Goal: Task Accomplishment & Management: Manage account settings

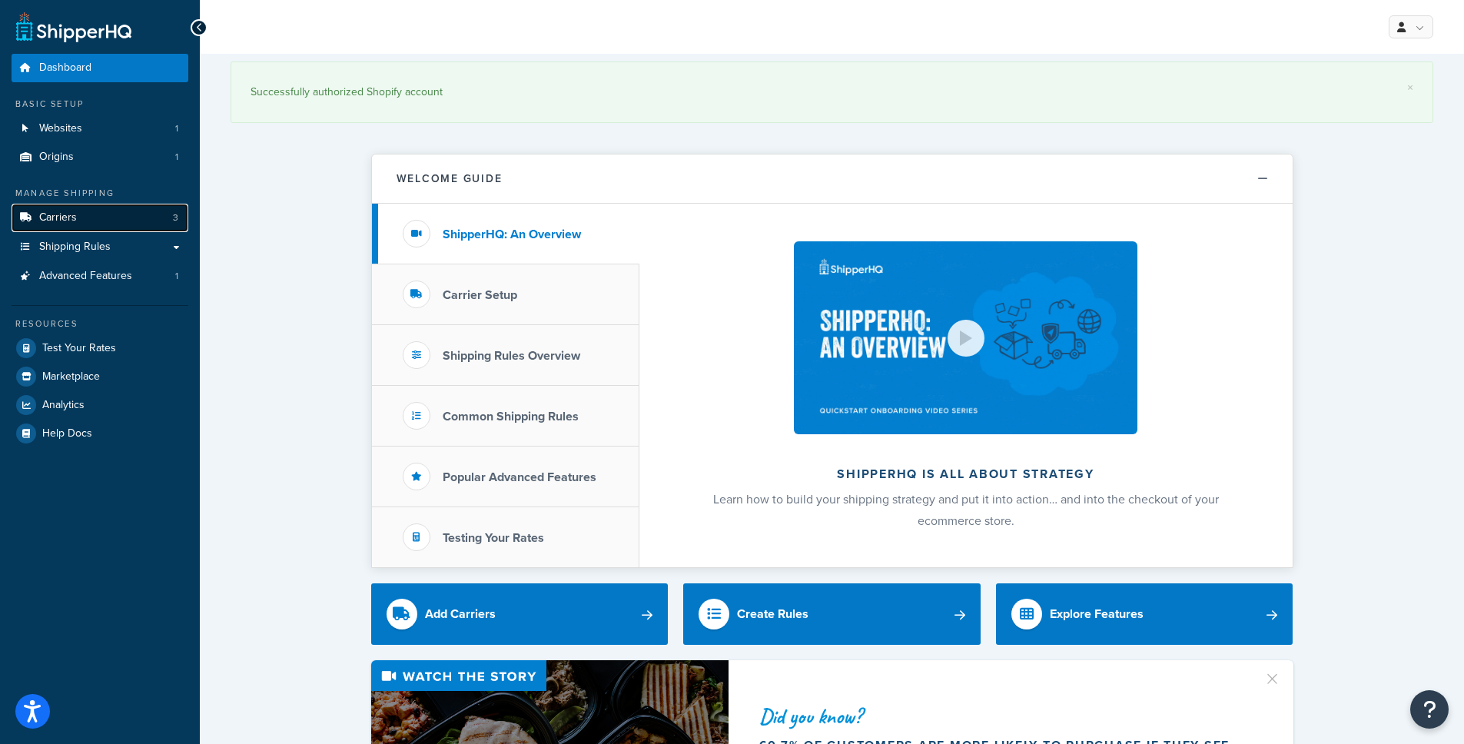
click at [106, 207] on link "Carriers 3" at bounding box center [100, 218] width 177 height 28
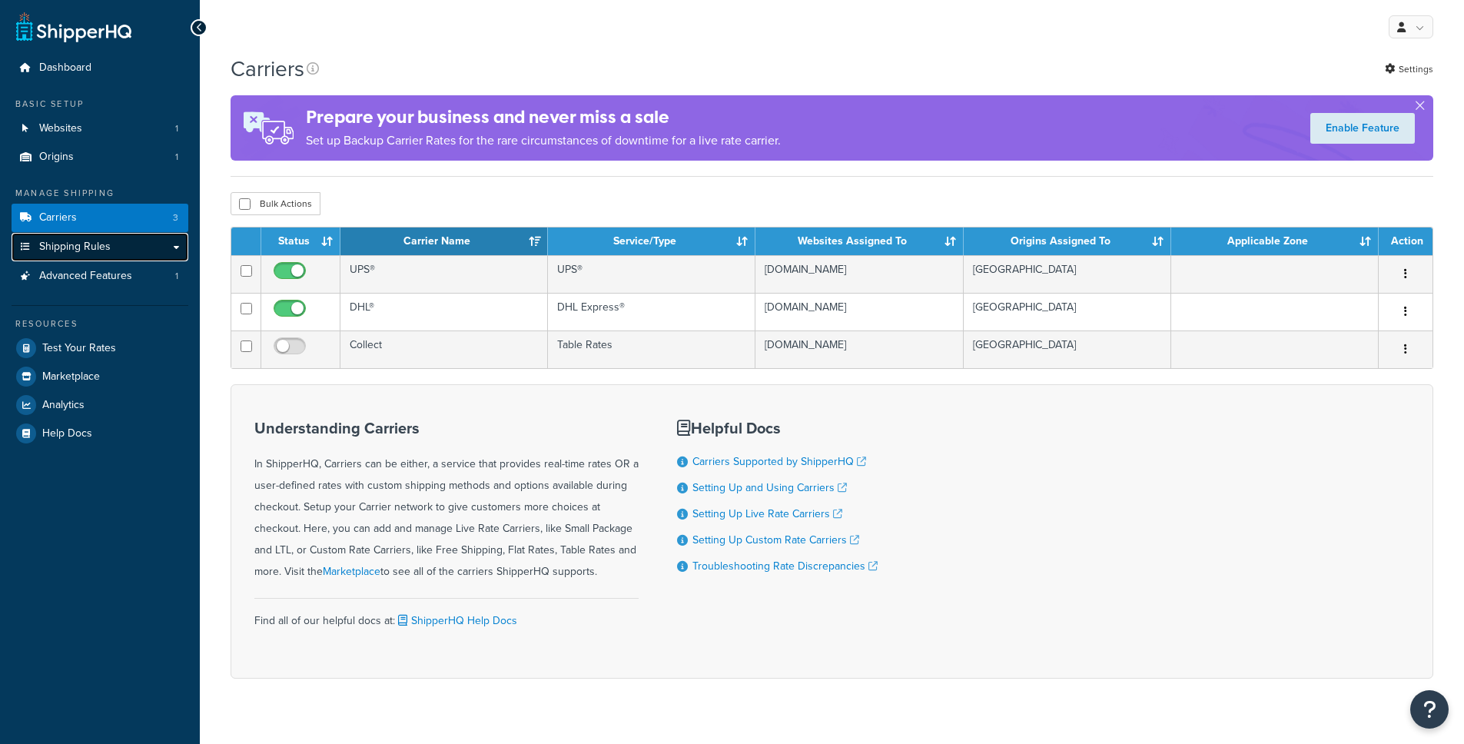
click at [111, 237] on link "Shipping Rules" at bounding box center [100, 247] width 177 height 28
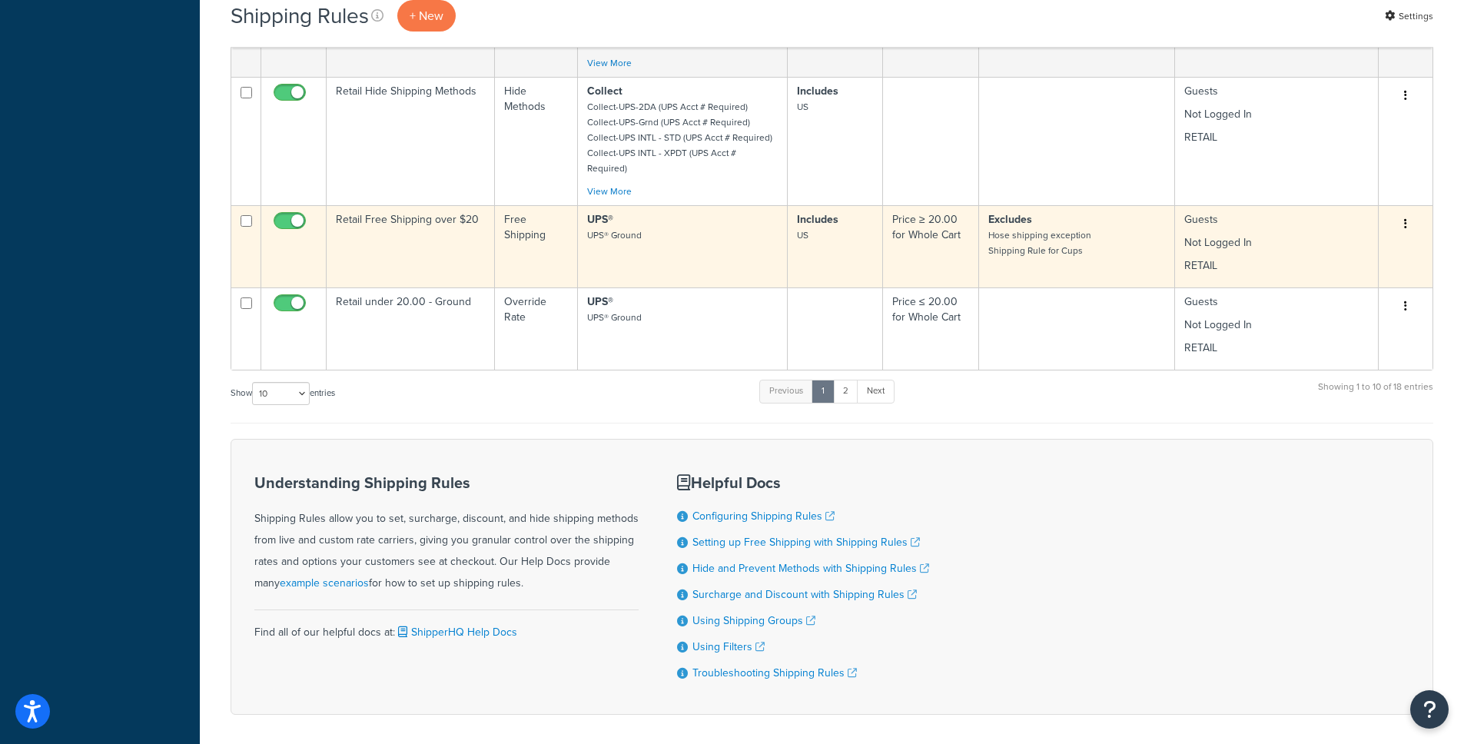
scroll to position [778, 0]
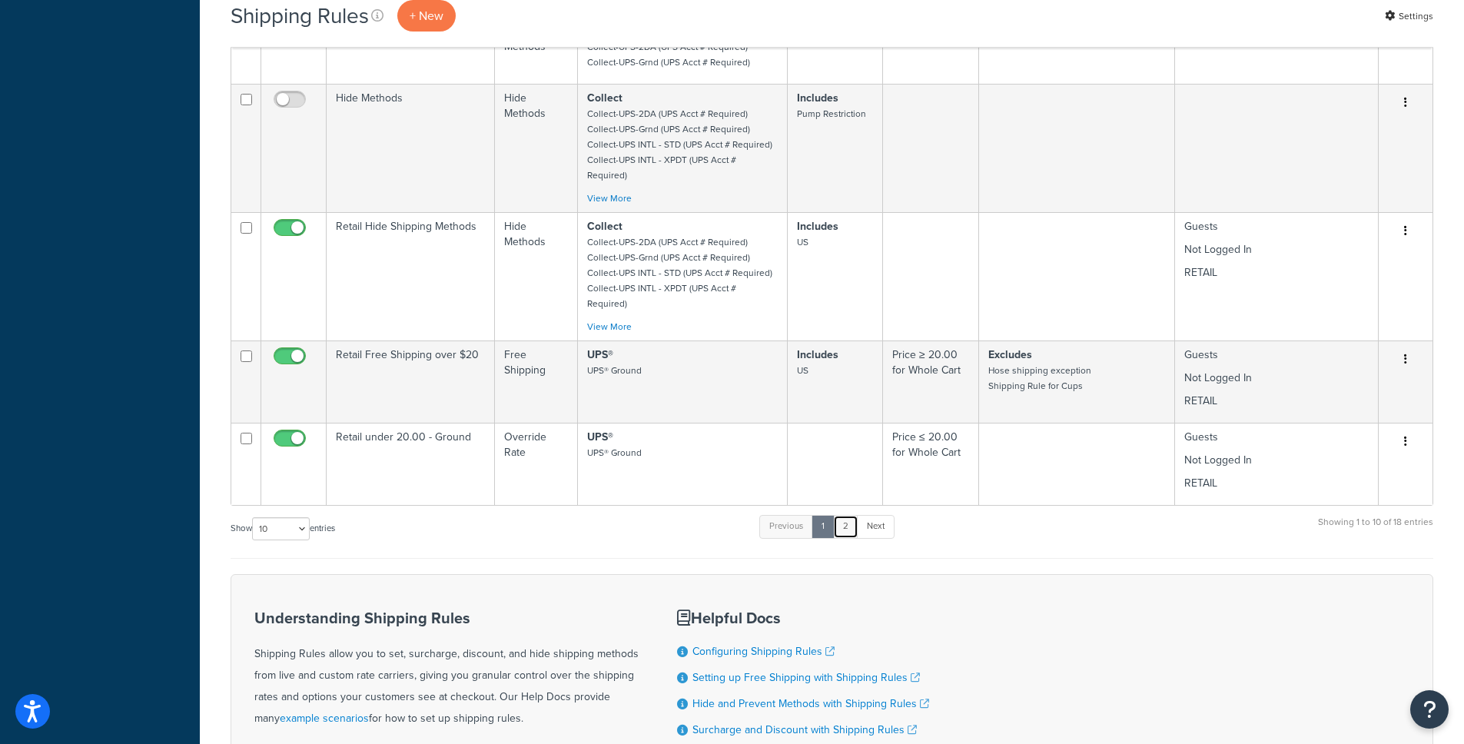
click at [843, 515] on link "2" at bounding box center [845, 526] width 25 height 23
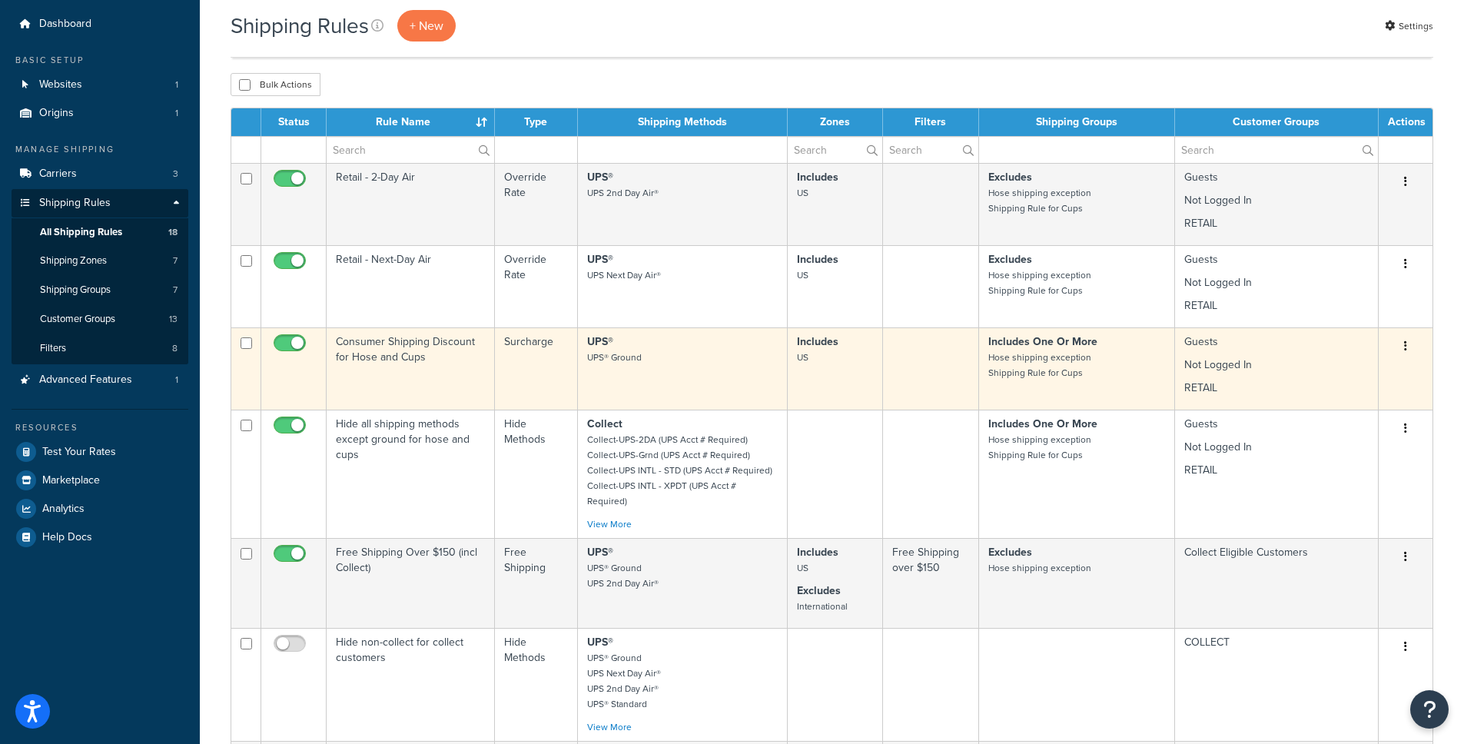
scroll to position [0, 0]
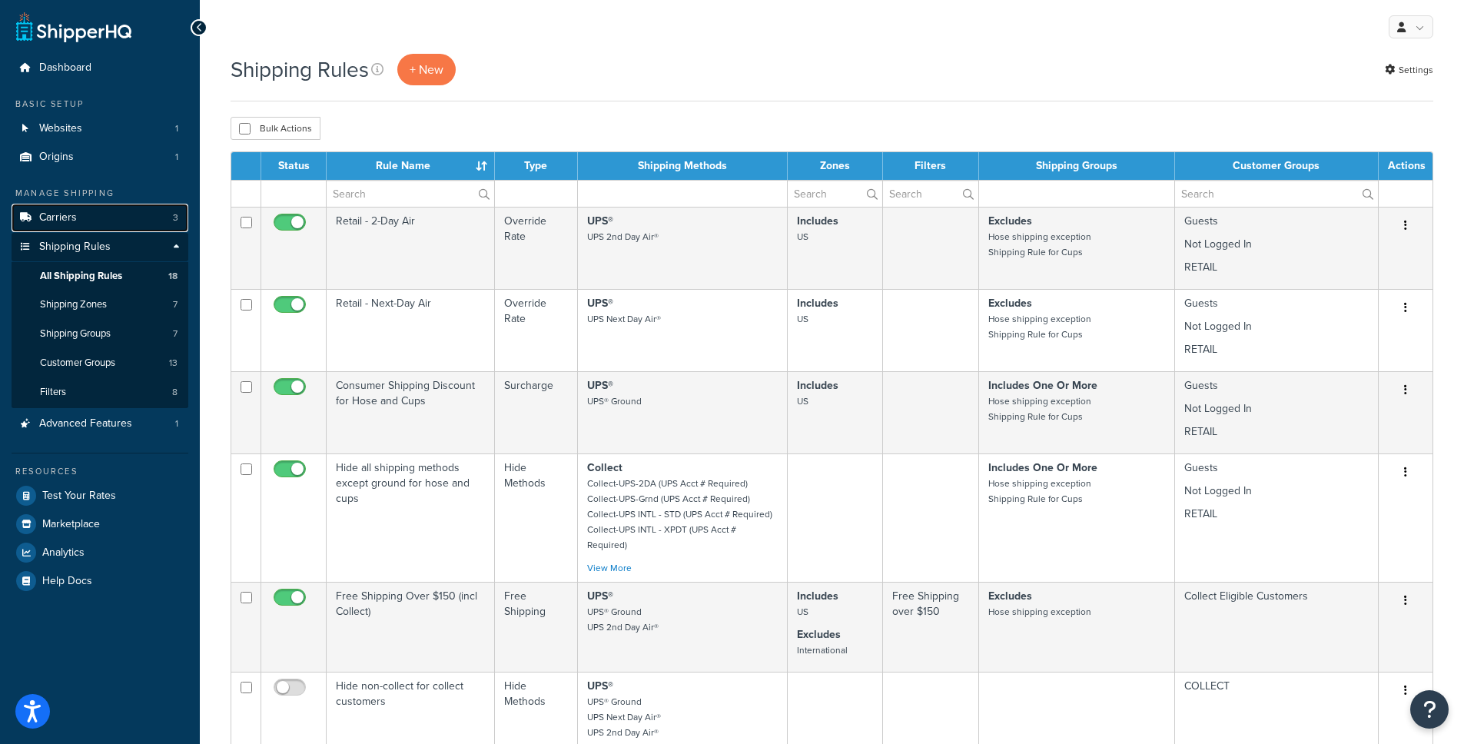
click at [81, 222] on link "Carriers 3" at bounding box center [100, 218] width 177 height 28
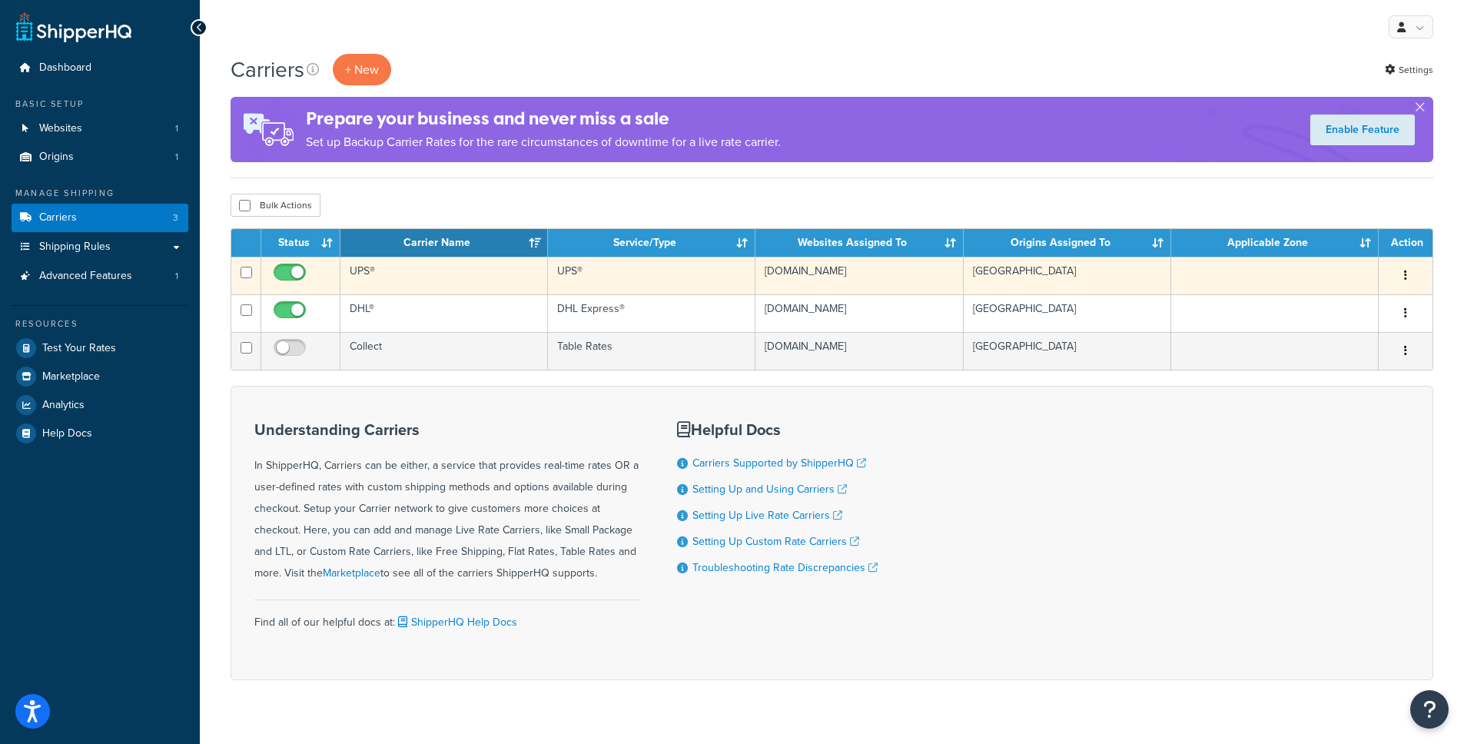
click at [1407, 277] on button "button" at bounding box center [1406, 276] width 22 height 25
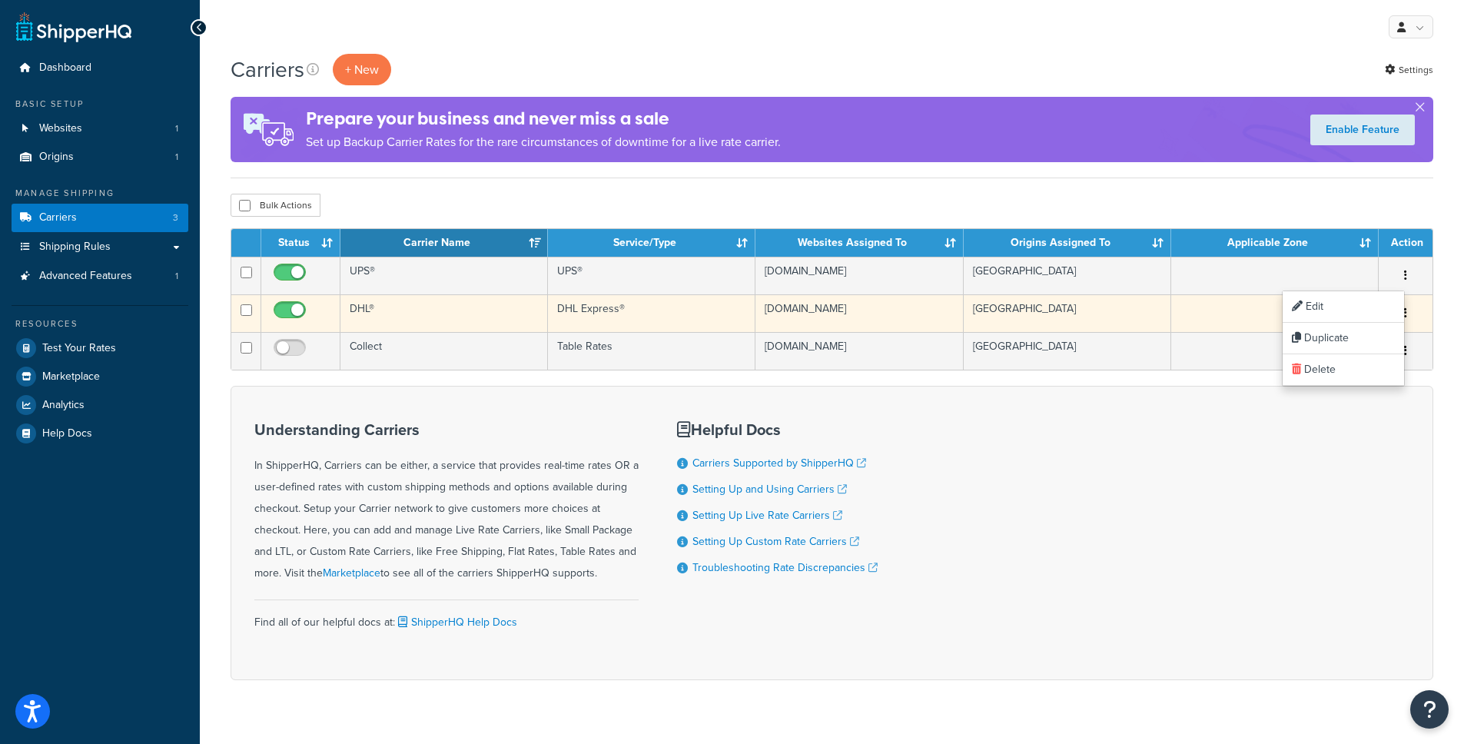
click at [1409, 313] on button "button" at bounding box center [1406, 313] width 22 height 25
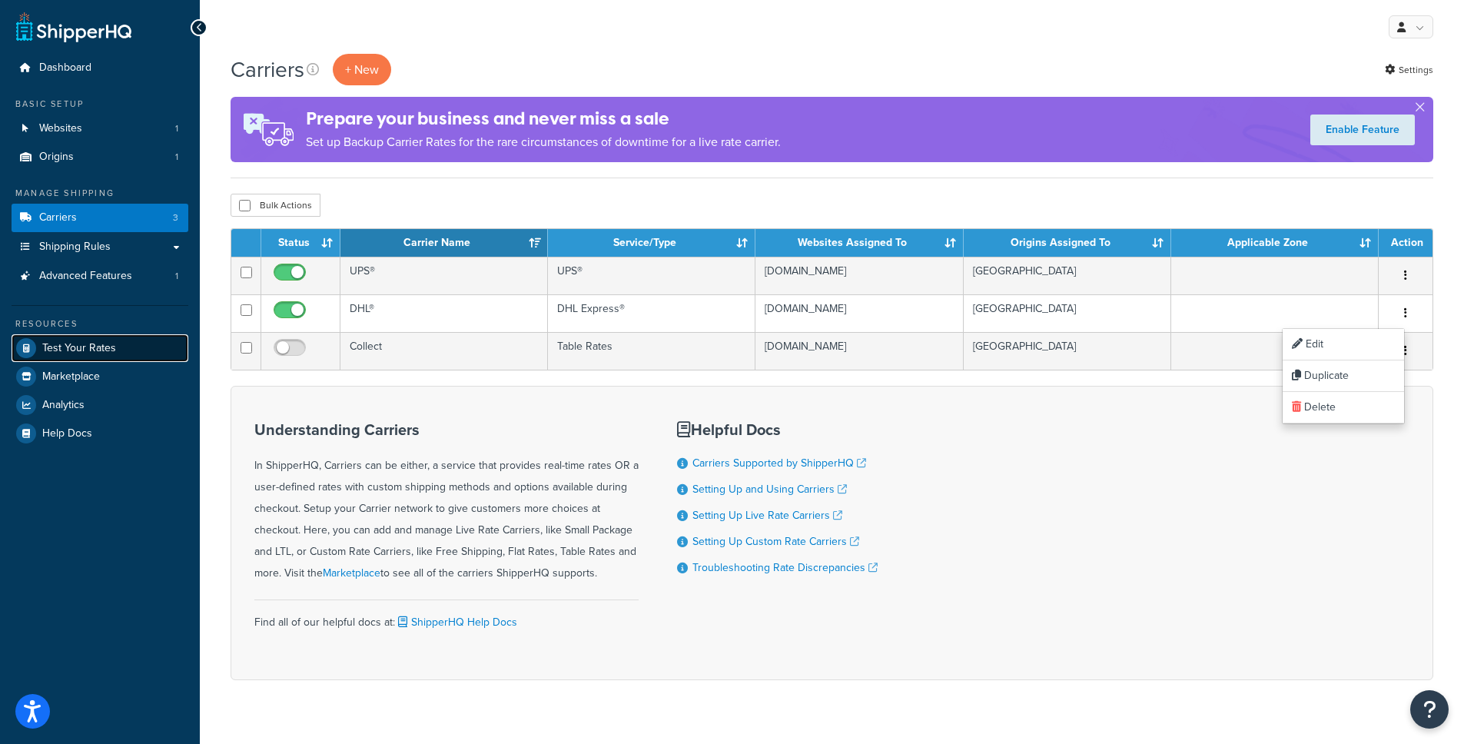
click at [95, 342] on span "Test Your Rates" at bounding box center [79, 348] width 74 height 13
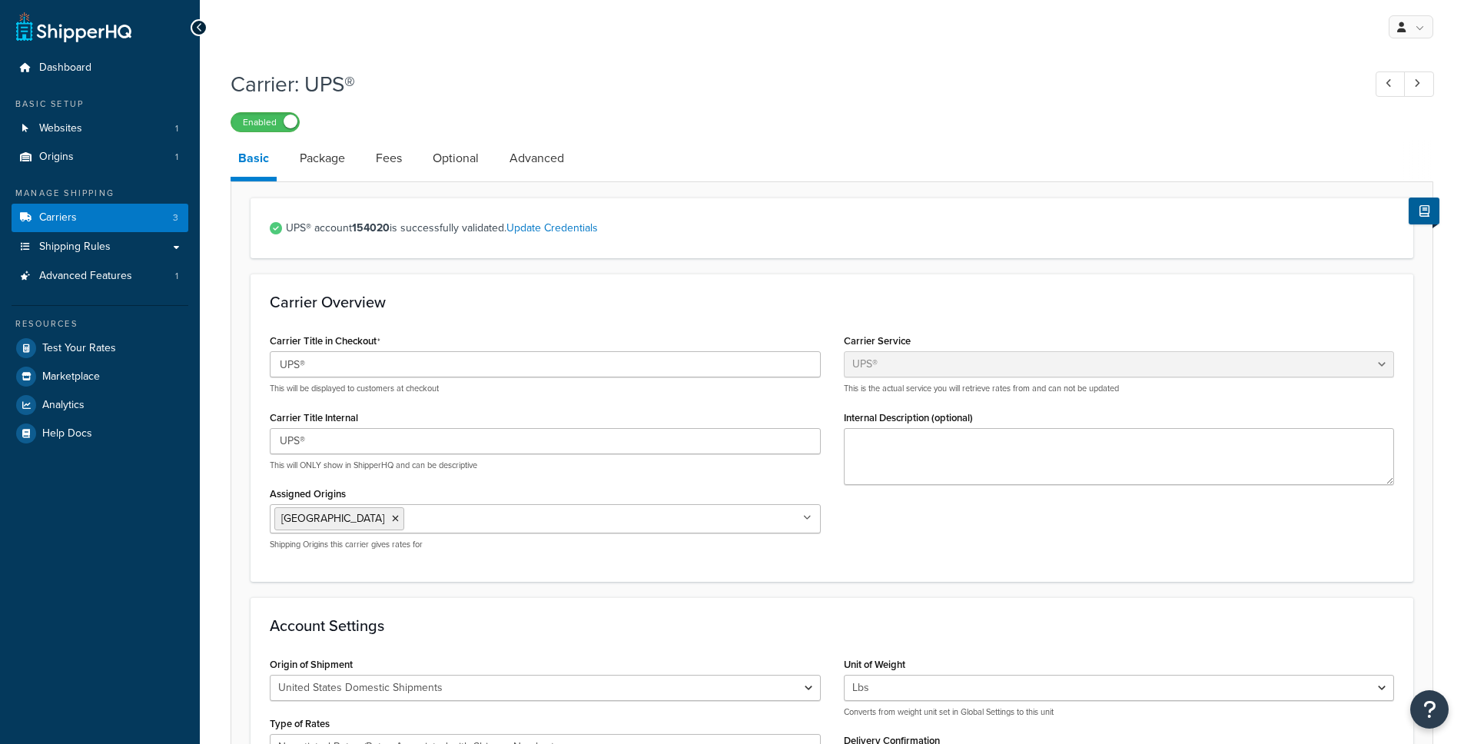
select select "ups"
click at [453, 165] on link "Optional" at bounding box center [455, 158] width 61 height 37
select select "business"
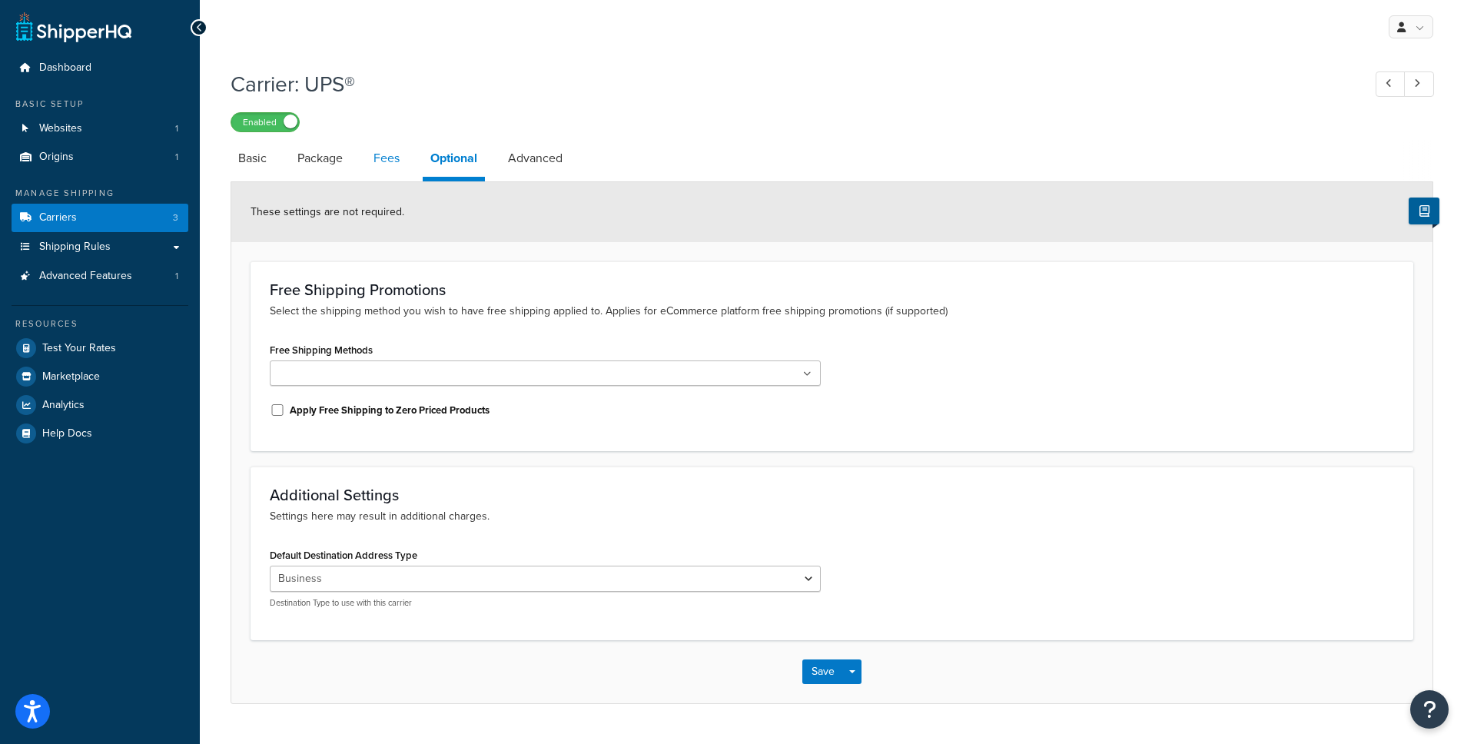
click at [373, 165] on link "Fees" at bounding box center [386, 158] width 41 height 37
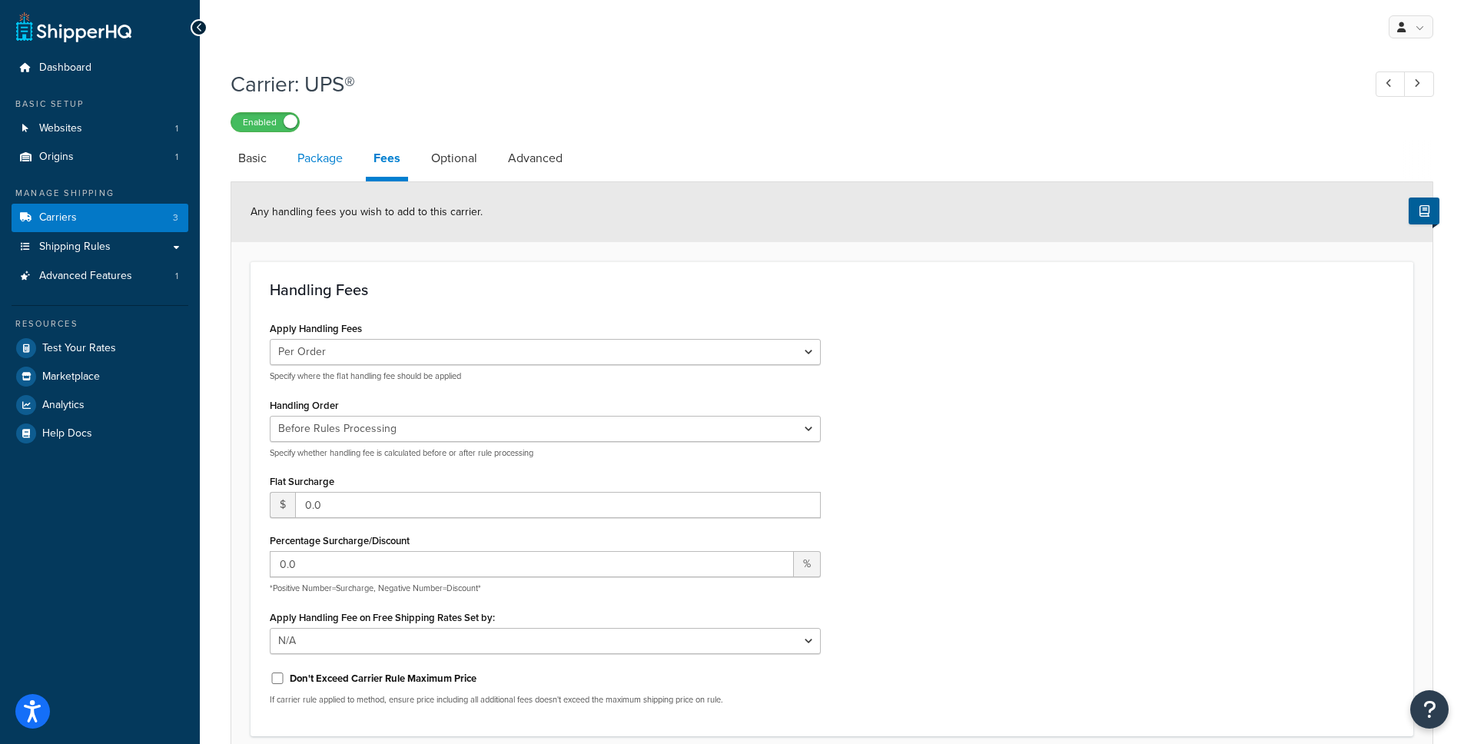
click at [326, 164] on link "Package" at bounding box center [320, 158] width 61 height 37
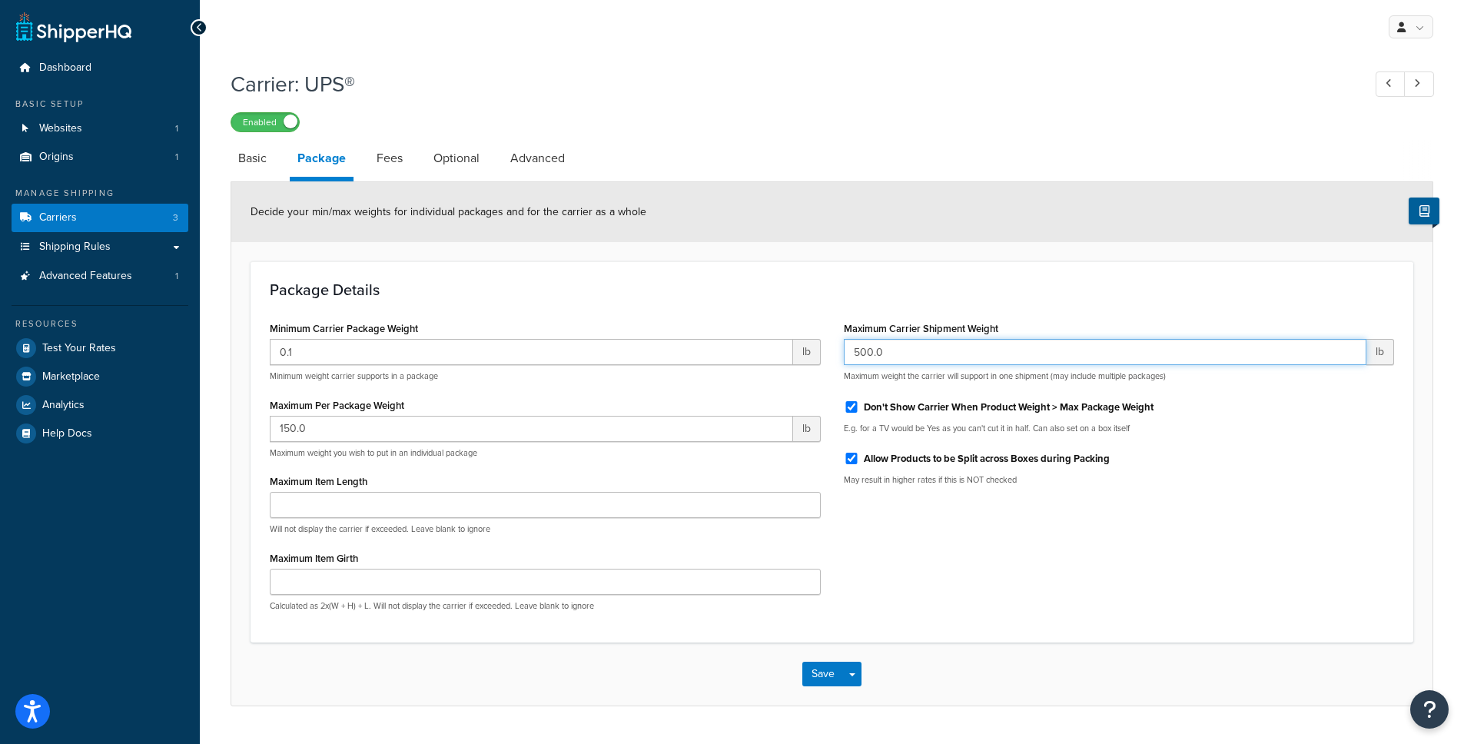
click at [934, 355] on input "500.0" at bounding box center [1105, 352] width 523 height 26
type input "500.0"
click at [845, 290] on h3 "Package Details" at bounding box center [832, 289] width 1124 height 17
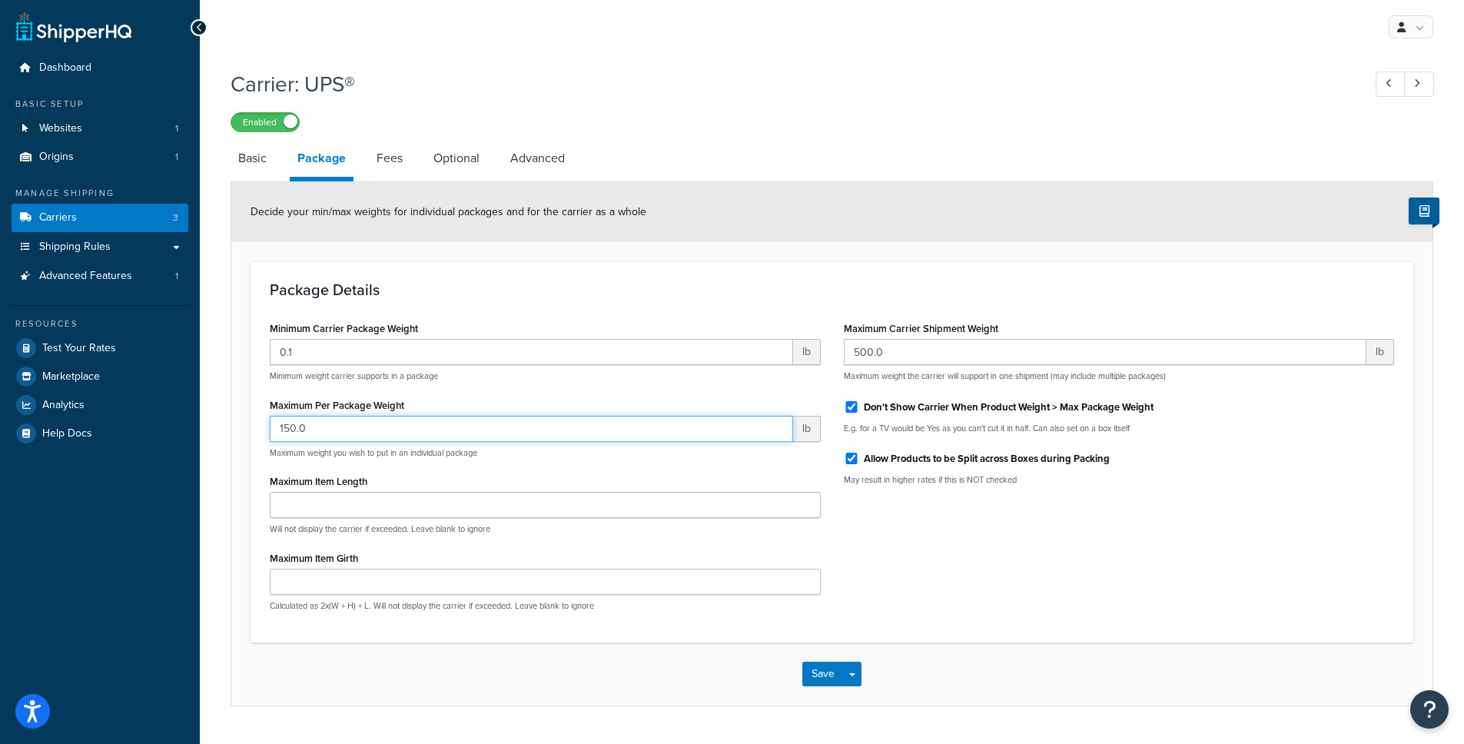
click at [355, 425] on input "150.0" at bounding box center [531, 429] width 523 height 26
drag, startPoint x: 270, startPoint y: 456, endPoint x: 485, endPoint y: 454, distance: 214.4
click at [485, 454] on p "Maximum weight you wish to put in an individual package" at bounding box center [545, 453] width 551 height 12
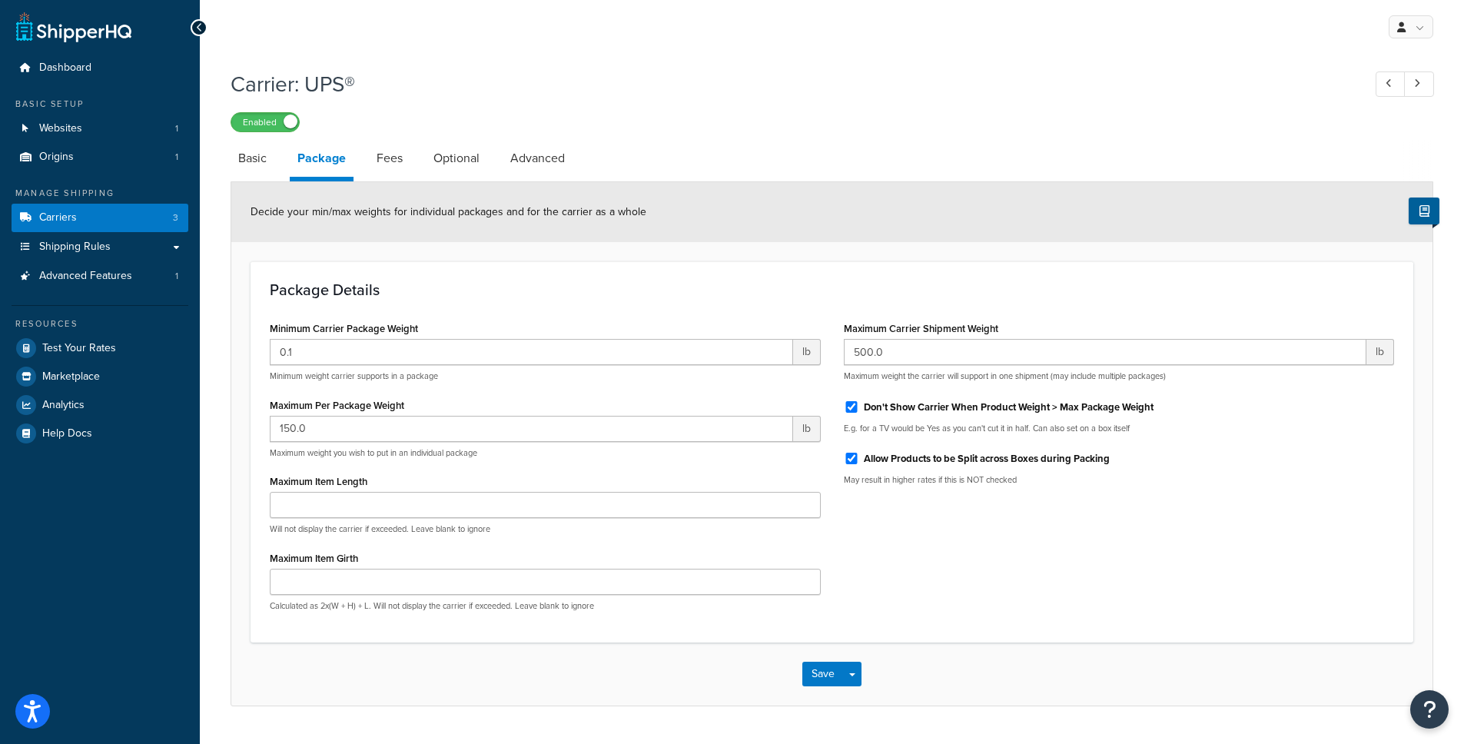
click at [639, 459] on p "Maximum weight you wish to put in an individual package" at bounding box center [545, 453] width 551 height 12
click at [862, 352] on input "500.0" at bounding box center [1105, 352] width 523 height 26
click button "Save" at bounding box center [822, 674] width 41 height 25
click at [932, 353] on input "Maximum Carrier Shipment Weight" at bounding box center [1105, 352] width 523 height 26
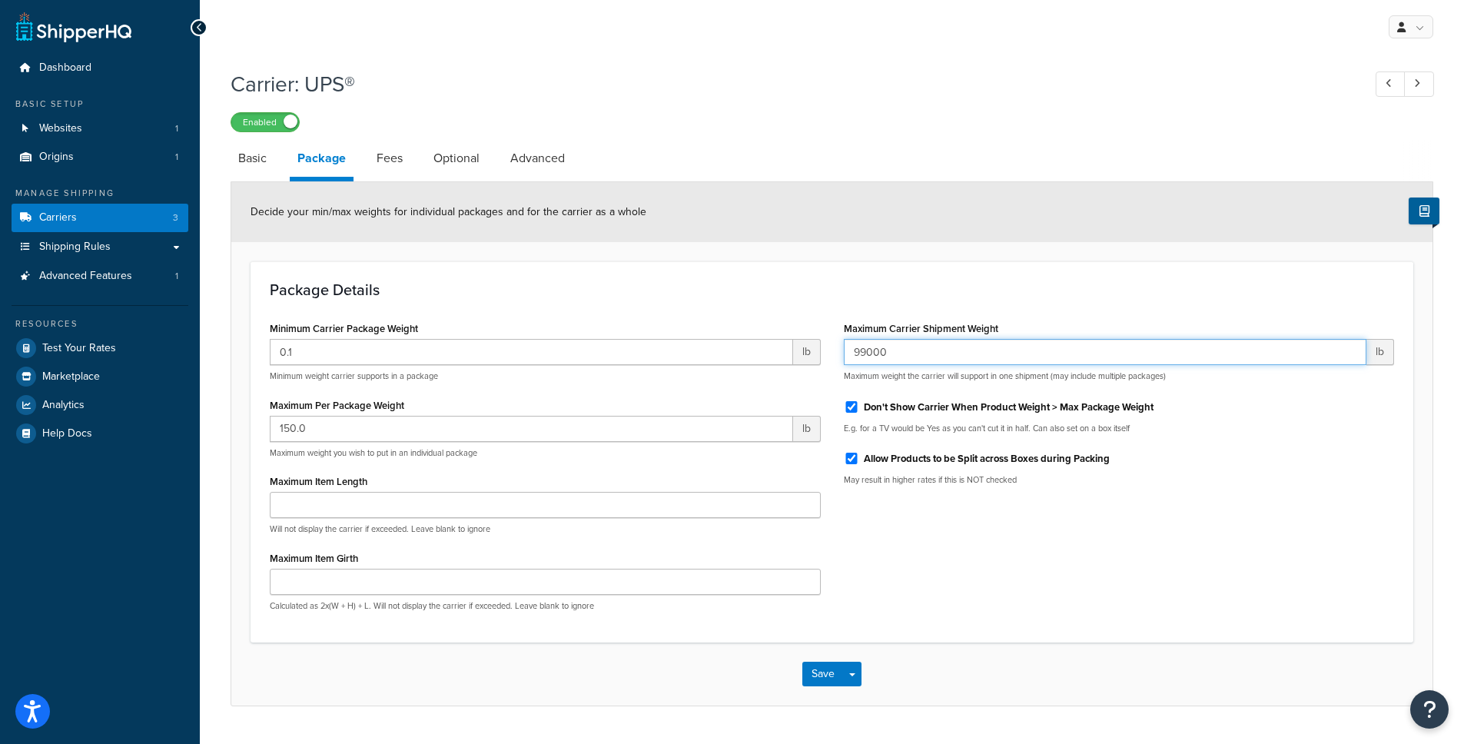
type input "99000"
click button "Save" at bounding box center [822, 674] width 41 height 25
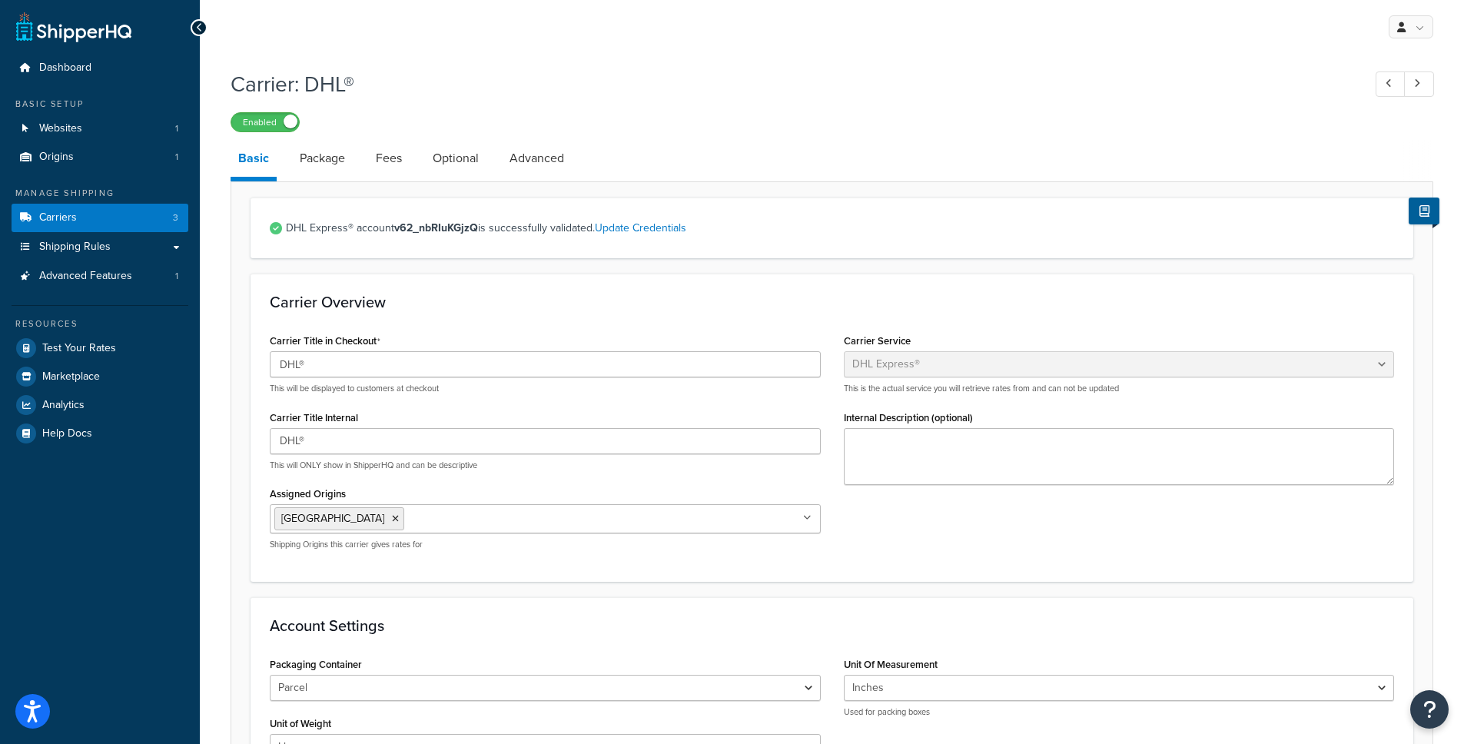
select select "dhl"
click at [401, 161] on link "Fees" at bounding box center [388, 158] width 41 height 37
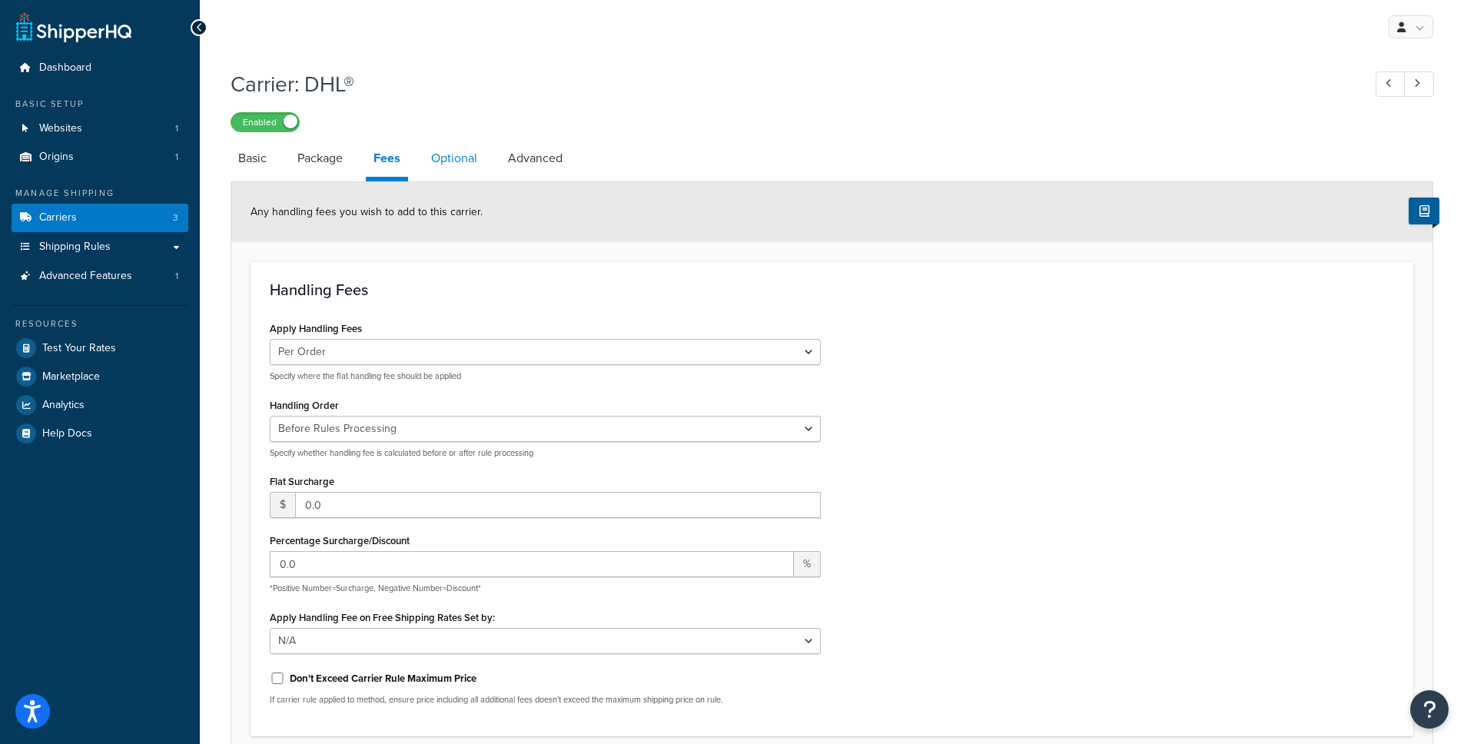
click at [473, 158] on link "Optional" at bounding box center [453, 158] width 61 height 37
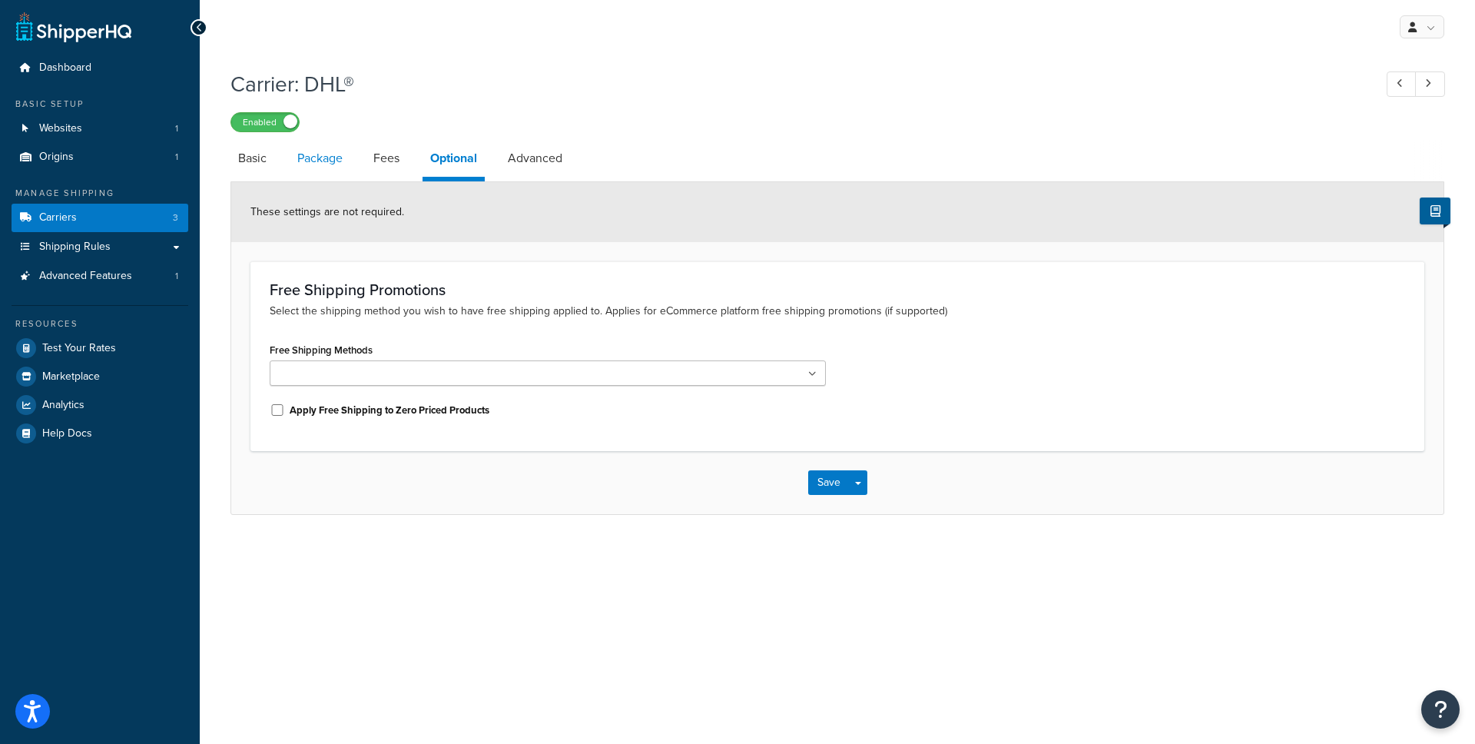
click at [316, 160] on link "Package" at bounding box center [320, 158] width 61 height 37
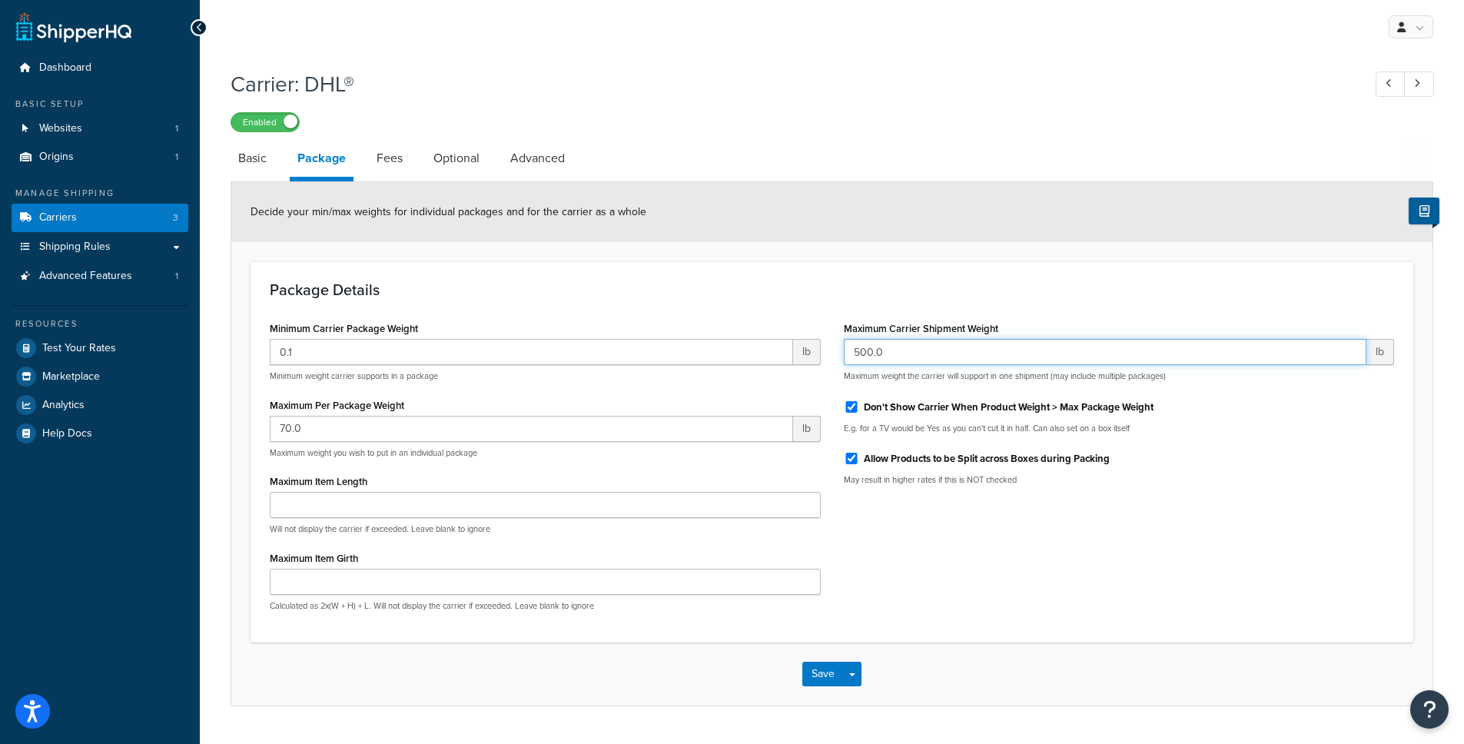
click at [851, 342] on input "500.0" at bounding box center [1105, 352] width 523 height 26
paste input "9900"
type input "99000"
click button "Save" at bounding box center [822, 674] width 41 height 25
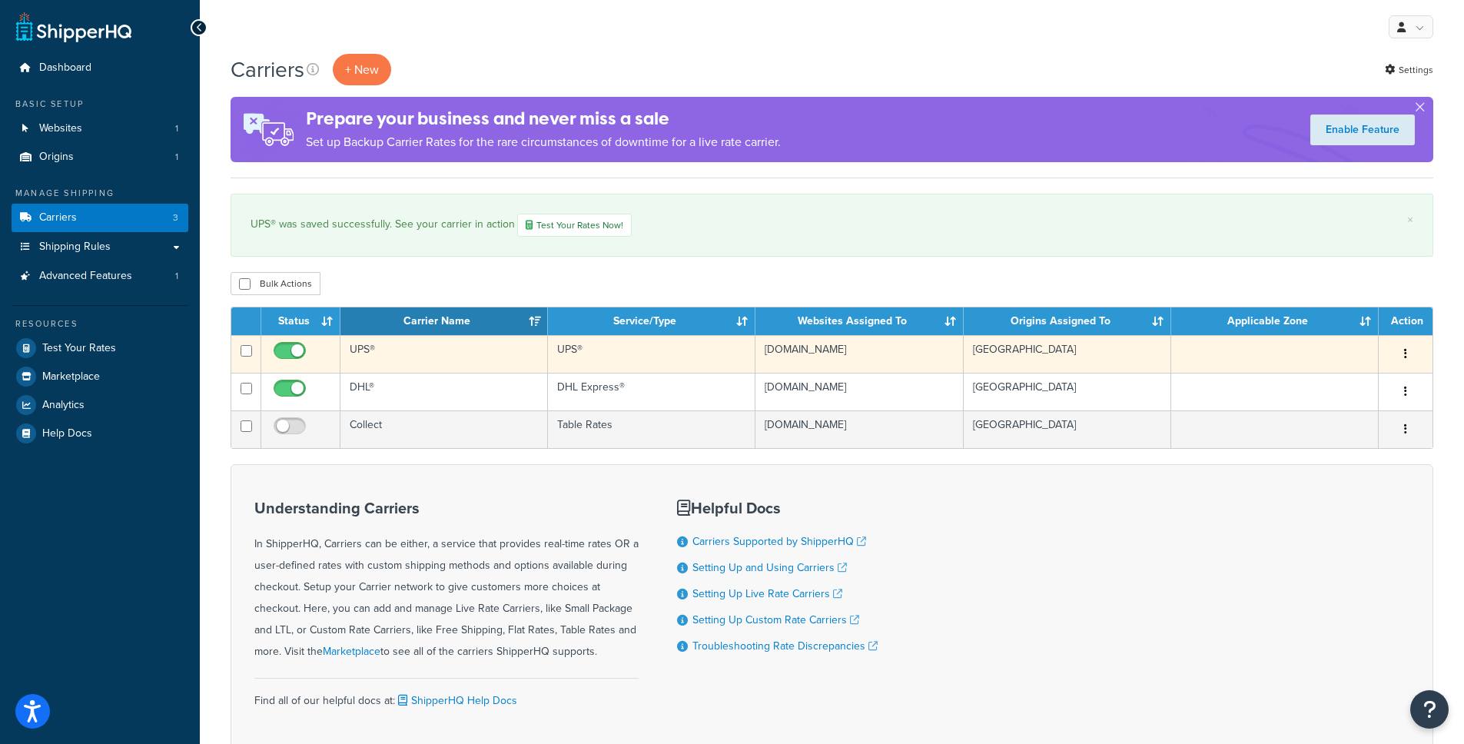
click at [1402, 360] on button "button" at bounding box center [1406, 354] width 22 height 25
click at [1358, 375] on link "Edit" at bounding box center [1342, 386] width 121 height 32
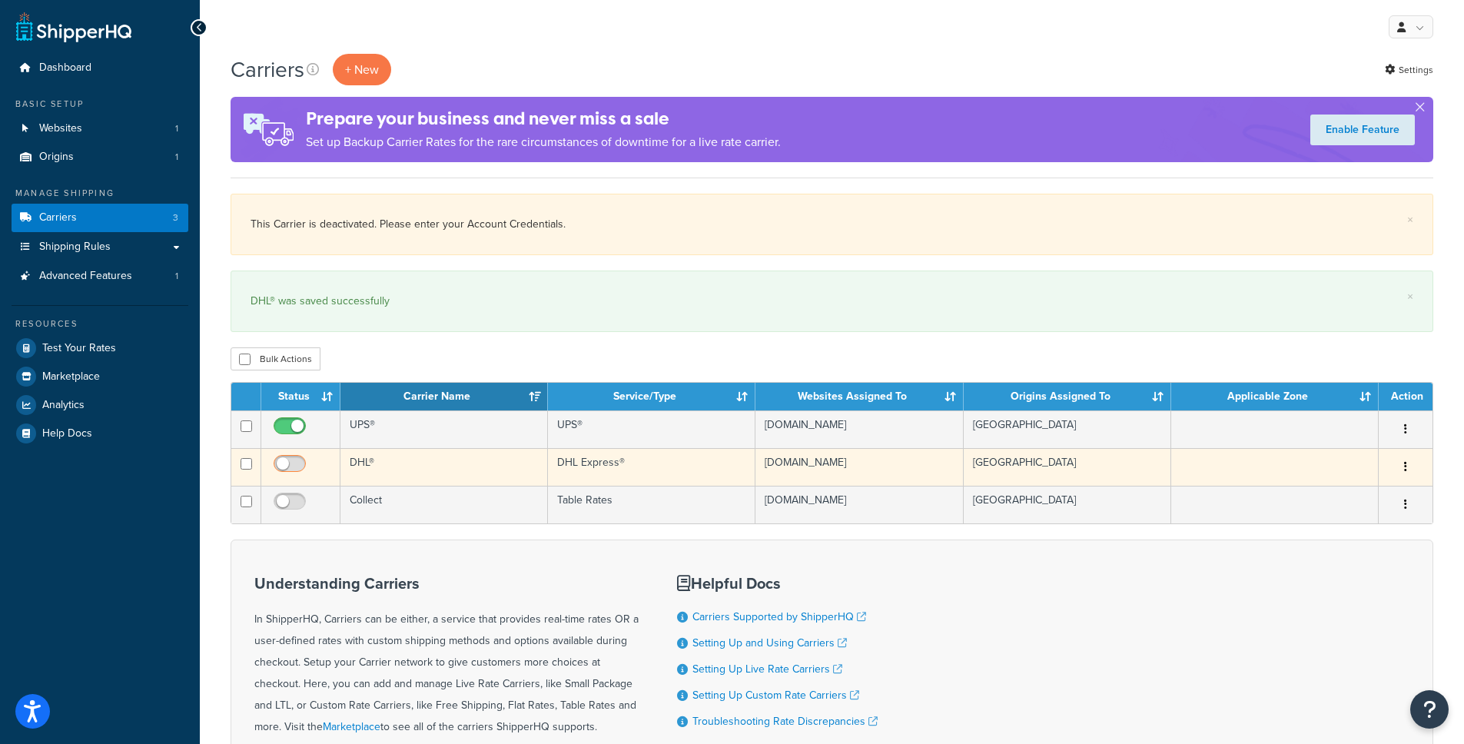
click at [286, 463] on input "checkbox" at bounding box center [291, 467] width 42 height 19
checkbox input "true"
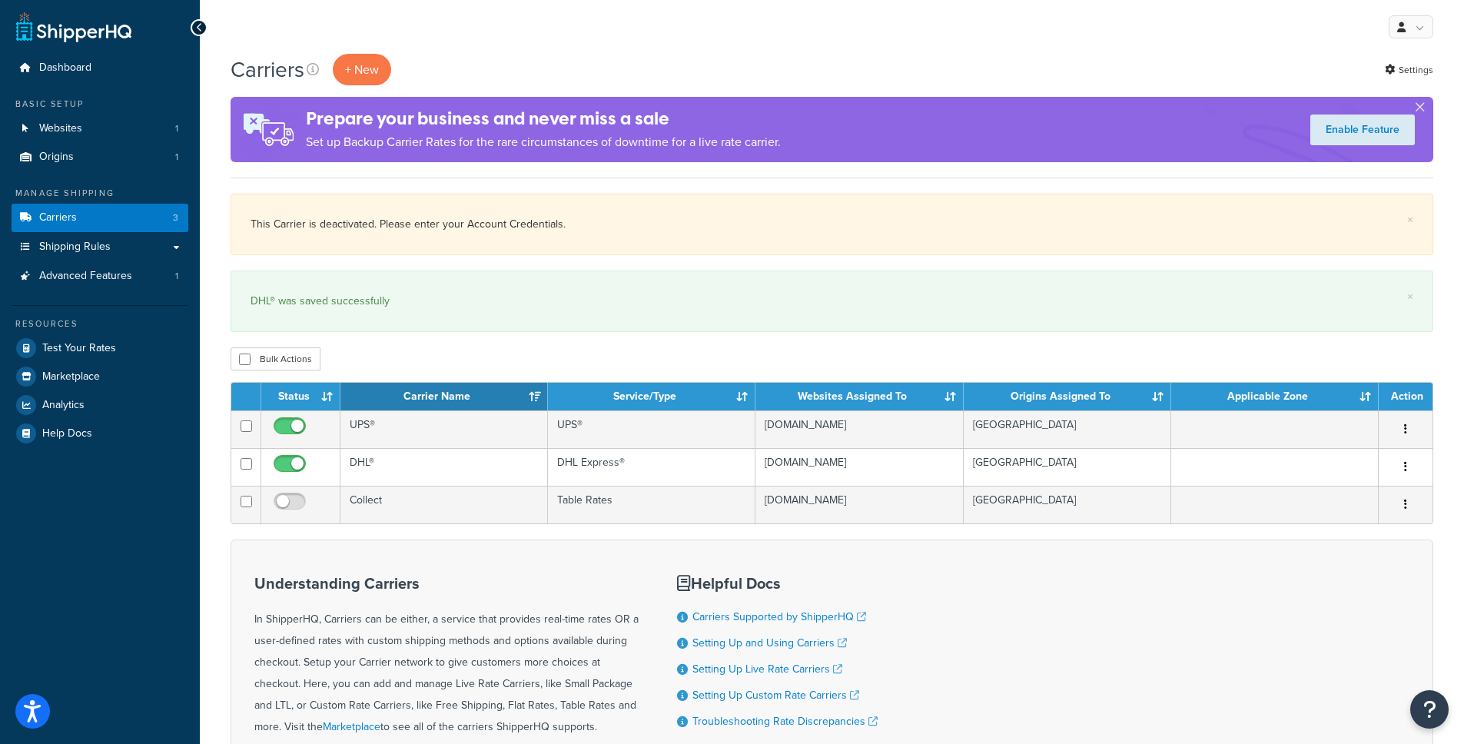
click at [475, 348] on div "Bulk Actions Duplicate Delete" at bounding box center [831, 358] width 1202 height 23
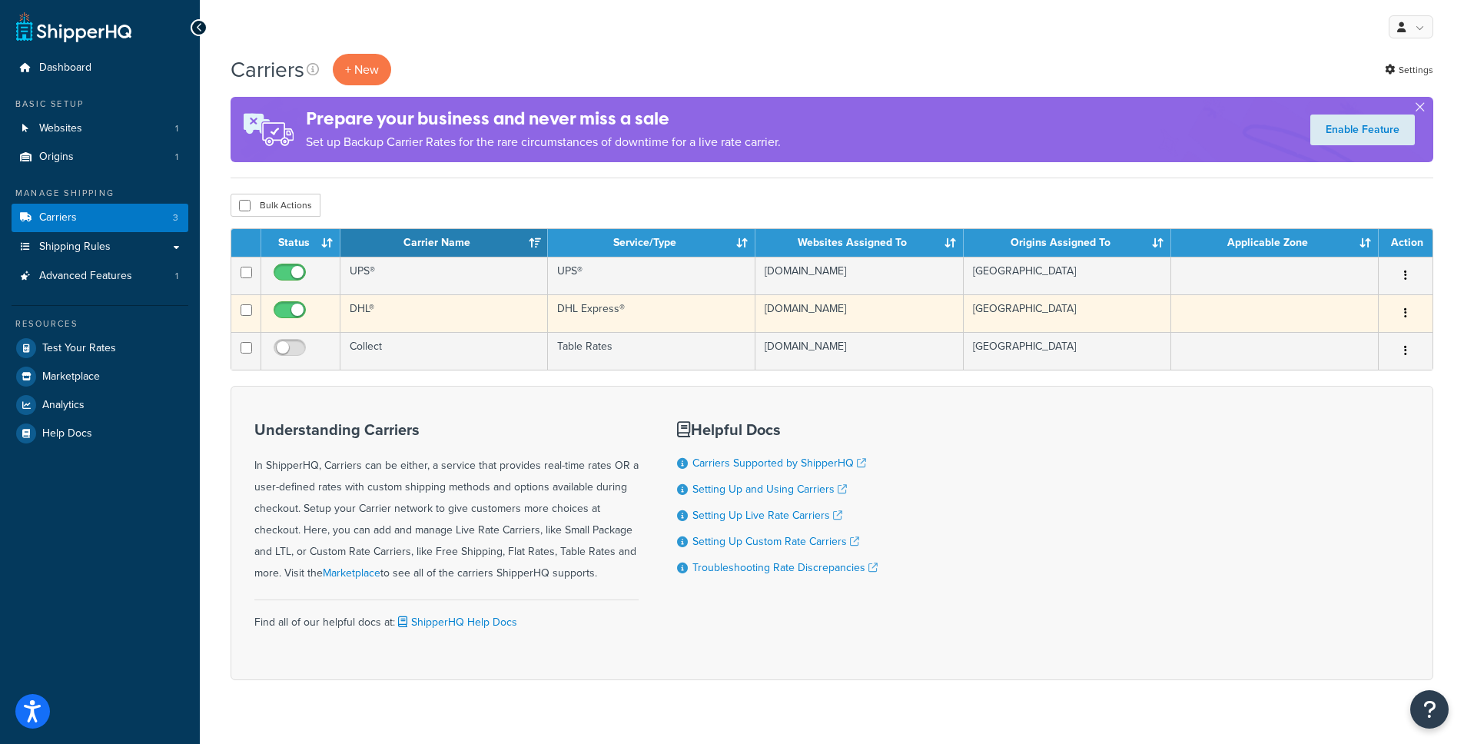
click at [1404, 317] on icon "button" at bounding box center [1405, 312] width 3 height 11
click at [1374, 334] on link "Edit" at bounding box center [1342, 345] width 121 height 32
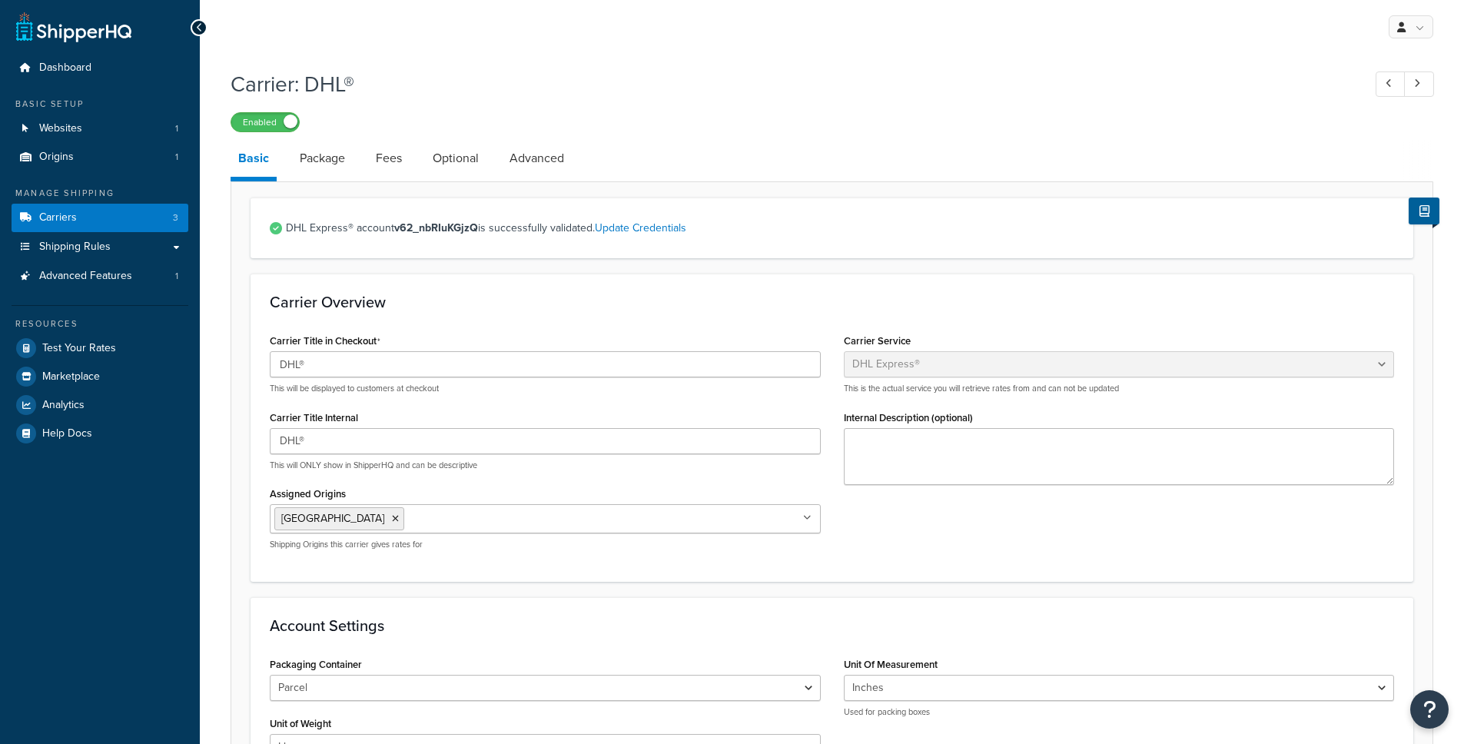
select select "dhl"
click at [439, 167] on link "Optional" at bounding box center [455, 158] width 61 height 37
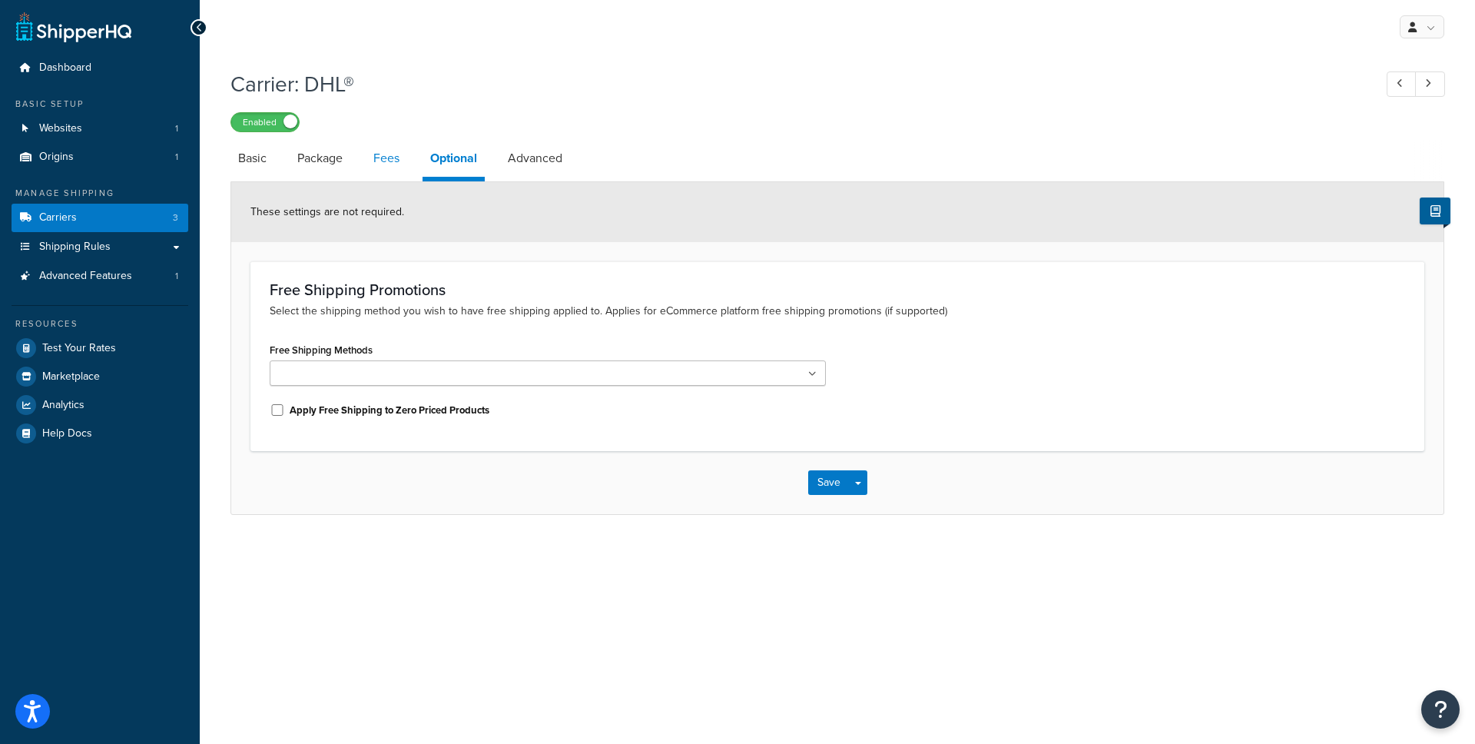
click at [396, 170] on link "Fees" at bounding box center [386, 158] width 41 height 37
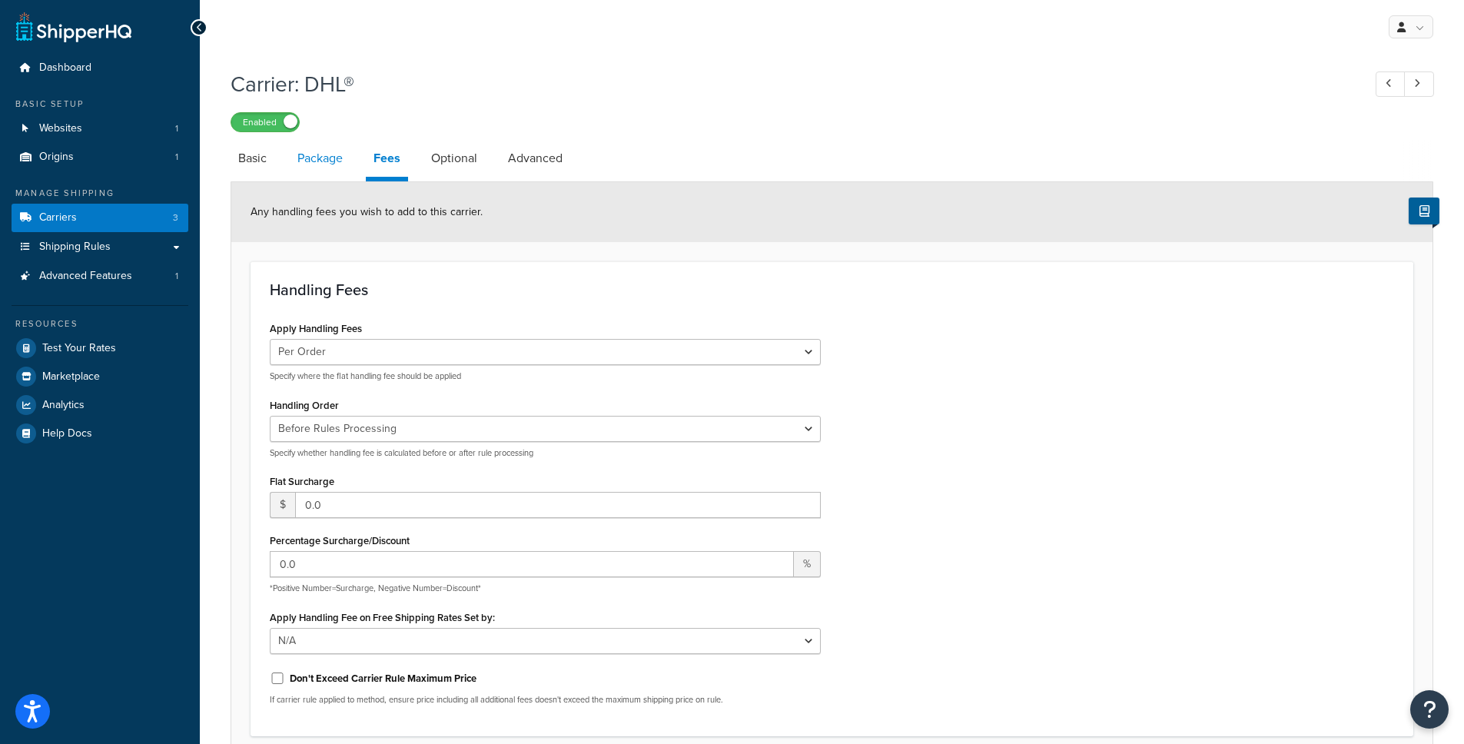
click at [335, 170] on link "Package" at bounding box center [320, 158] width 61 height 37
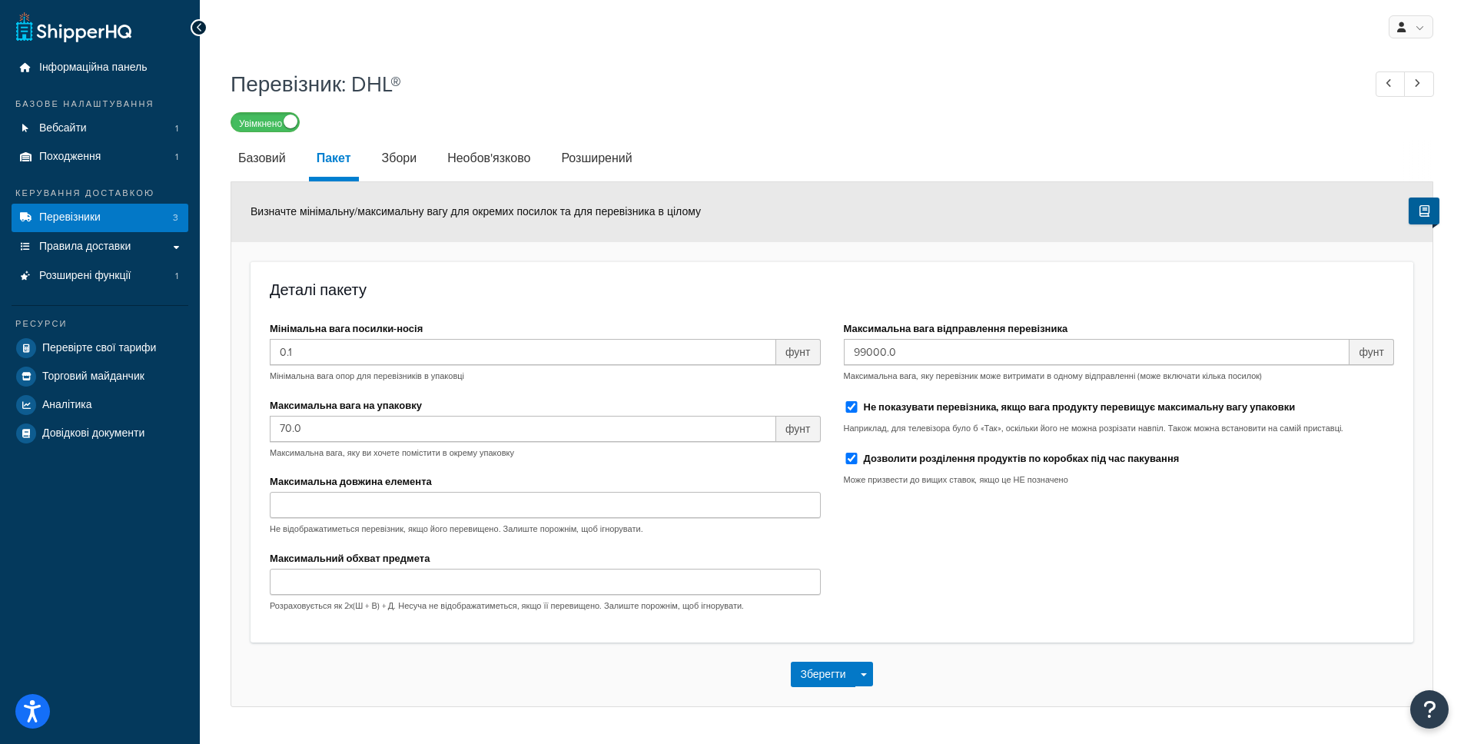
click at [896, 224] on div "Визначте мінімальну/максимальну вагу для окремих посилок та для перевізника в ц…" at bounding box center [831, 212] width 1201 height 60
click at [784, 379] on p "Мінімальна вага опор для перевізників в упаковці" at bounding box center [545, 376] width 551 height 12
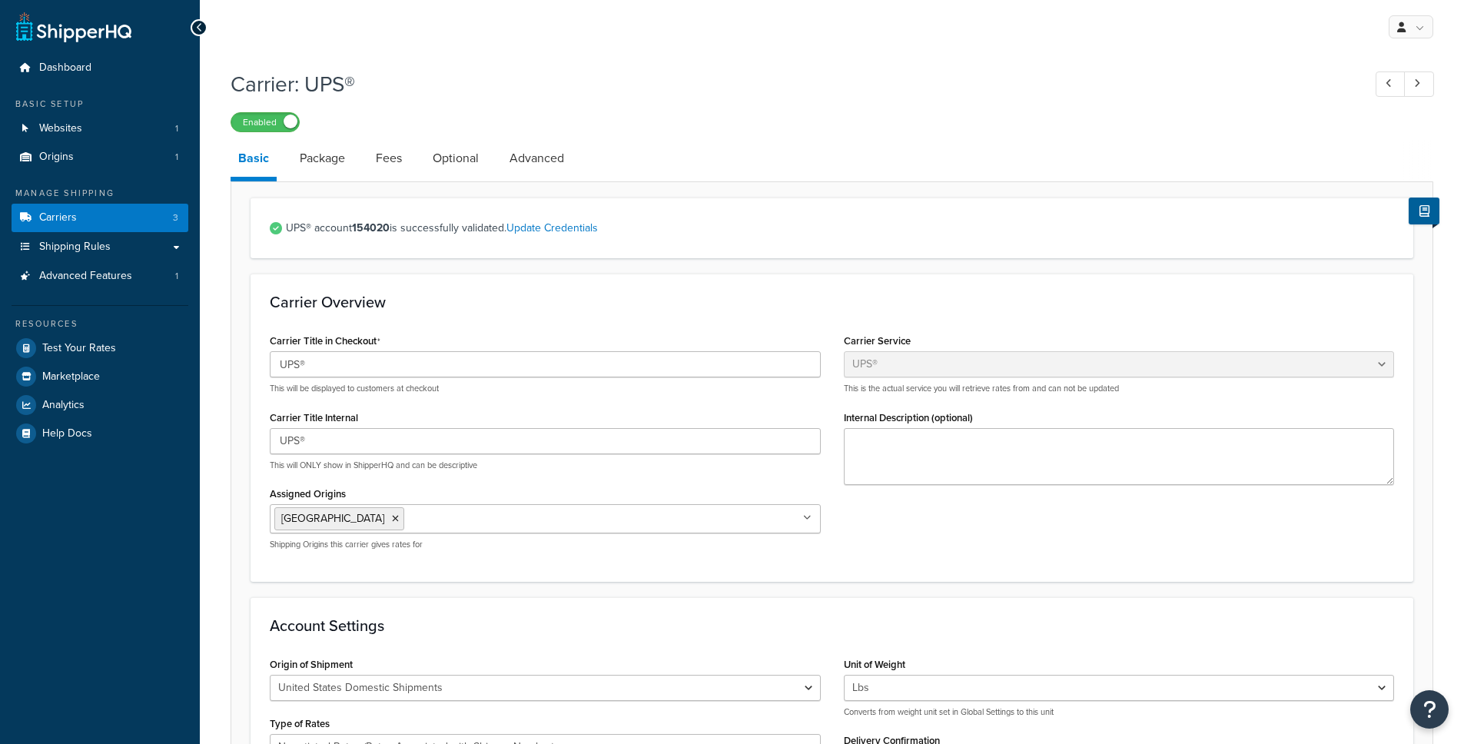
select select "ups"
click at [439, 162] on link "Optional" at bounding box center [455, 158] width 61 height 37
select select "business"
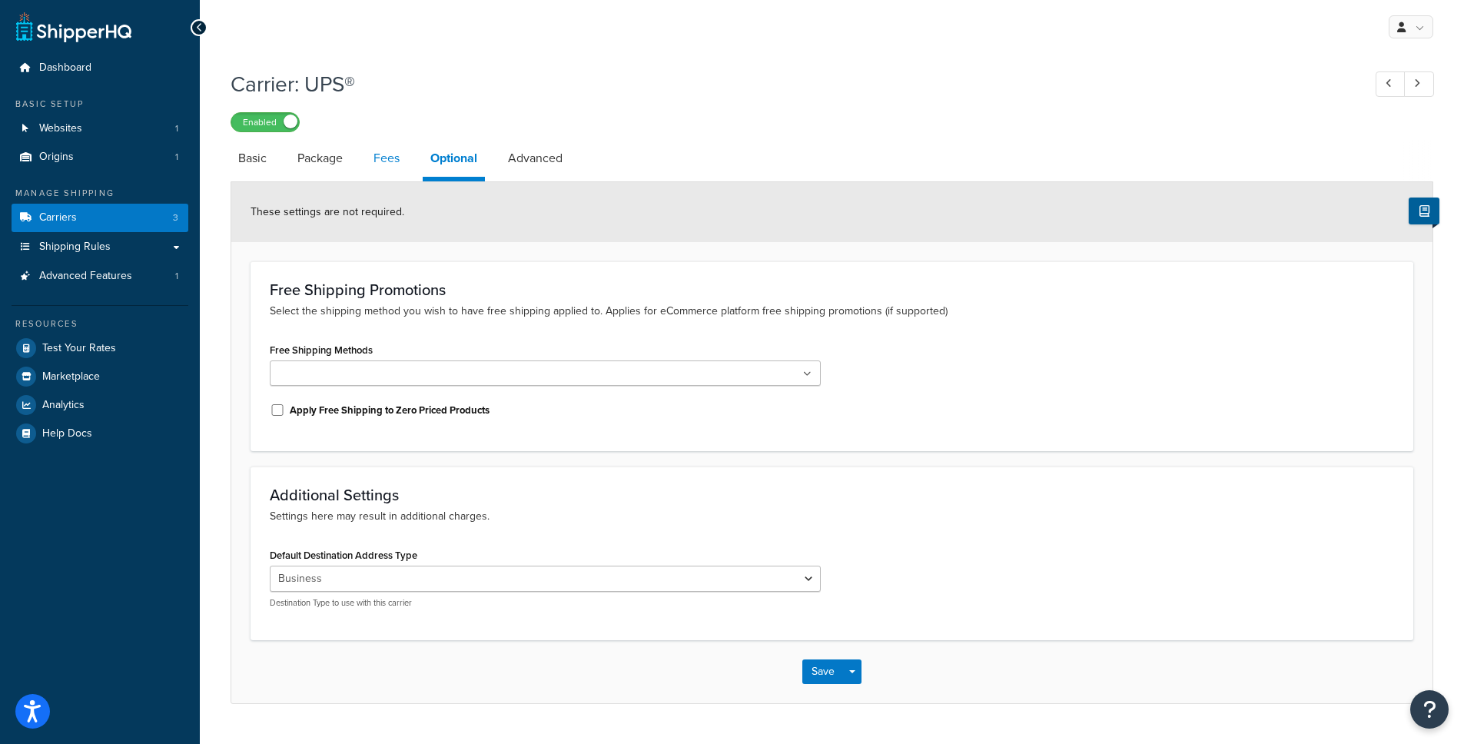
click at [390, 162] on link "Fees" at bounding box center [386, 158] width 41 height 37
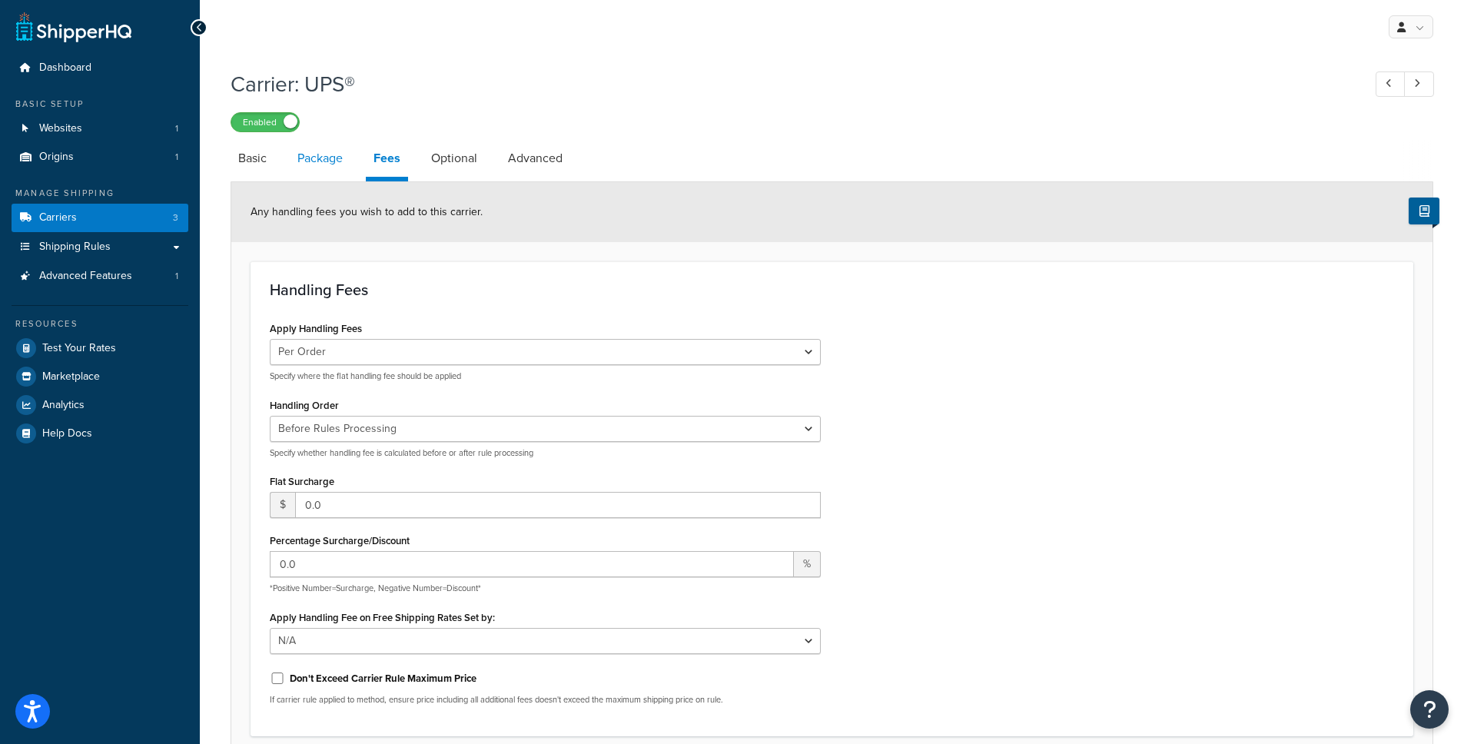
click at [343, 166] on link "Package" at bounding box center [320, 158] width 61 height 37
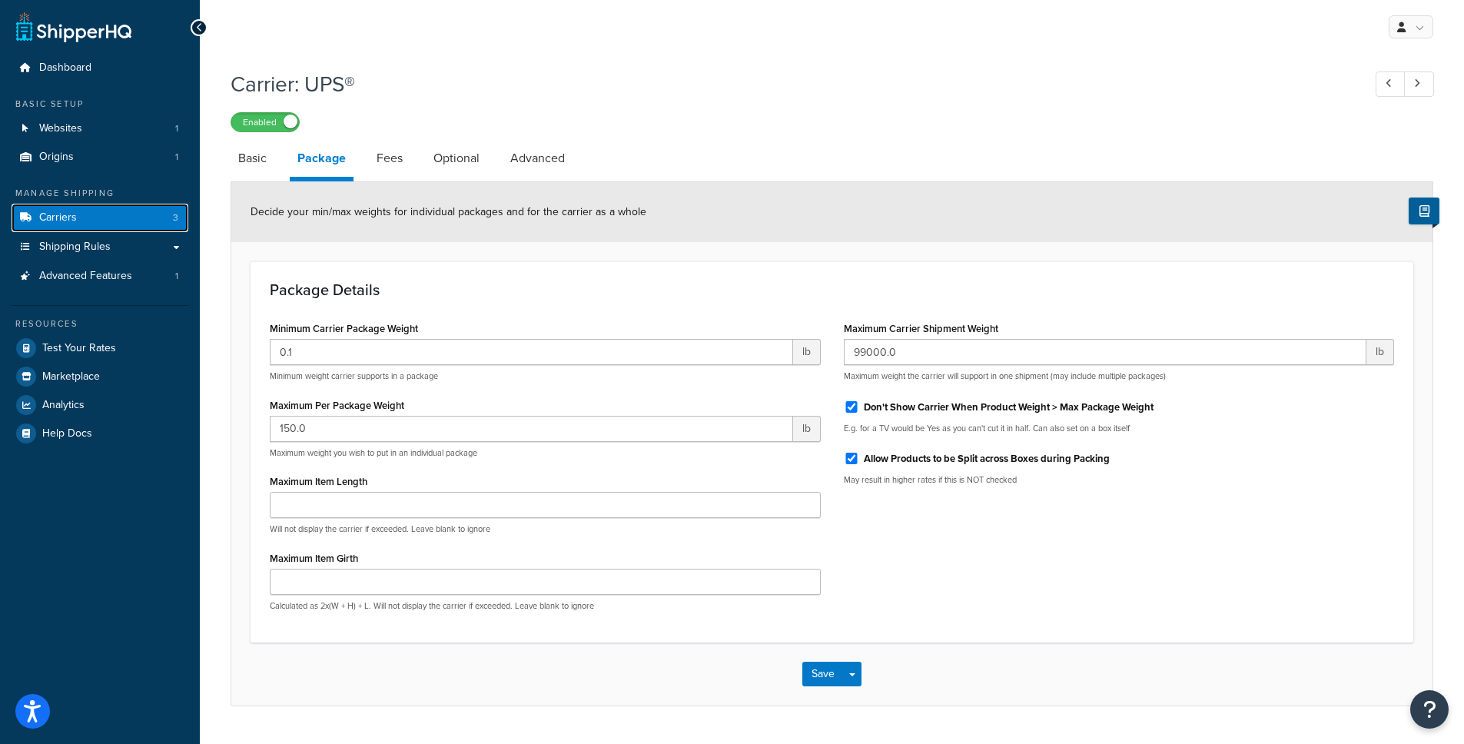
click at [128, 214] on link "Carriers 3" at bounding box center [100, 218] width 177 height 28
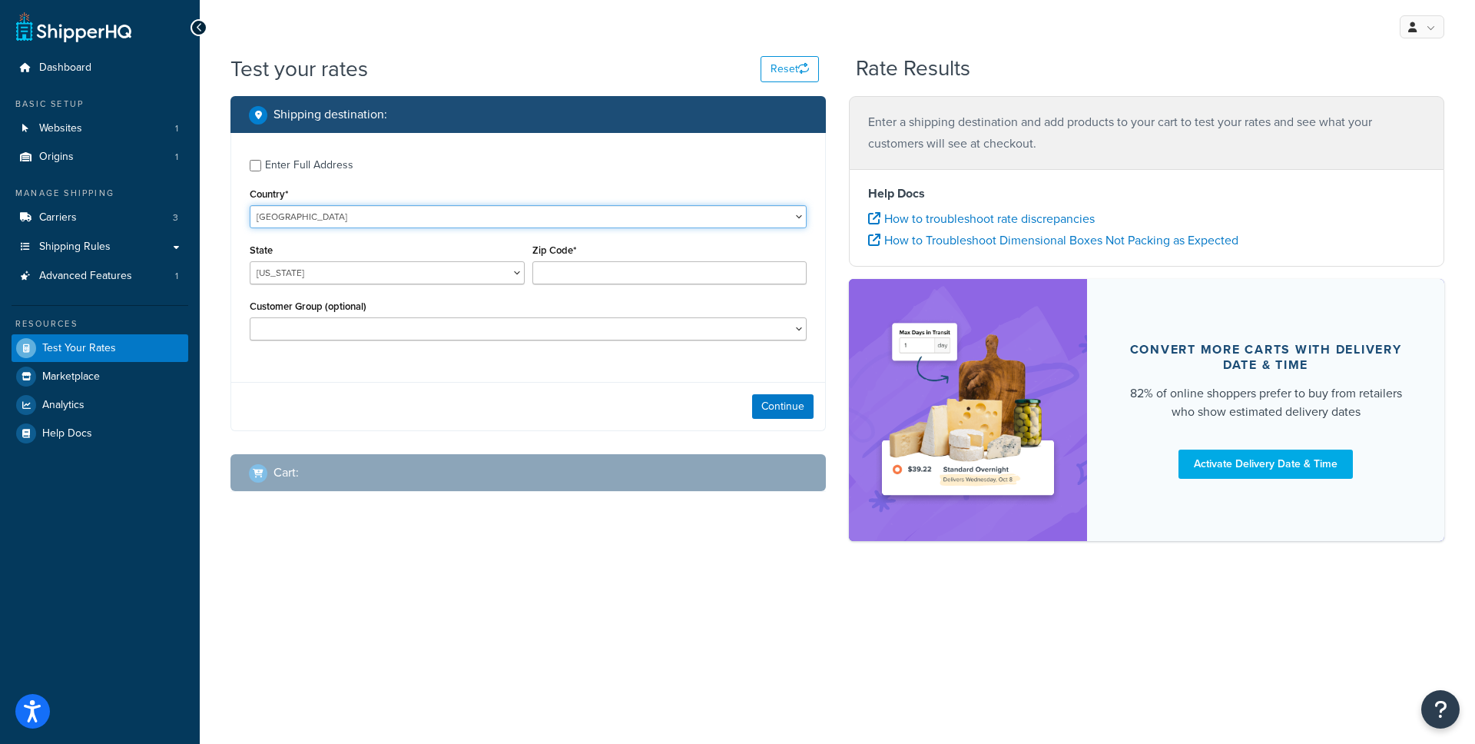
click at [464, 223] on select "[GEOGRAPHIC_DATA] [GEOGRAPHIC_DATA] [GEOGRAPHIC_DATA] [GEOGRAPHIC_DATA] [GEOGRA…" at bounding box center [528, 216] width 557 height 23
select select "AR"
click at [250, 205] on select "[GEOGRAPHIC_DATA] [GEOGRAPHIC_DATA] [GEOGRAPHIC_DATA] [GEOGRAPHIC_DATA] [GEOGRA…" at bounding box center [528, 216] width 557 height 23
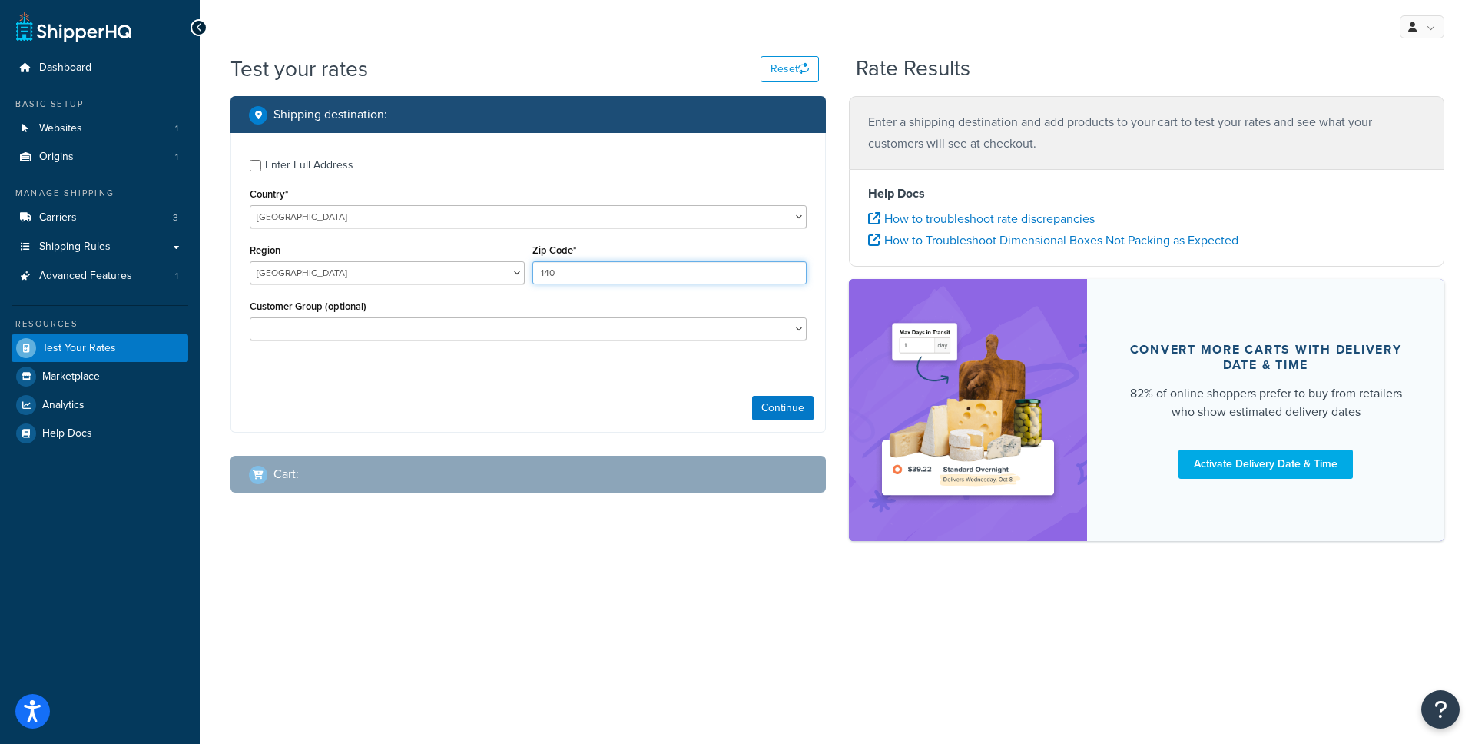
type input "1405"
click at [384, 274] on select "[GEOGRAPHIC_DATA] Capital federal [GEOGRAPHIC_DATA] [GEOGRAPHIC_DATA] [GEOGRAPH…" at bounding box center [387, 272] width 275 height 23
click at [793, 404] on button "Continue" at bounding box center [782, 408] width 61 height 25
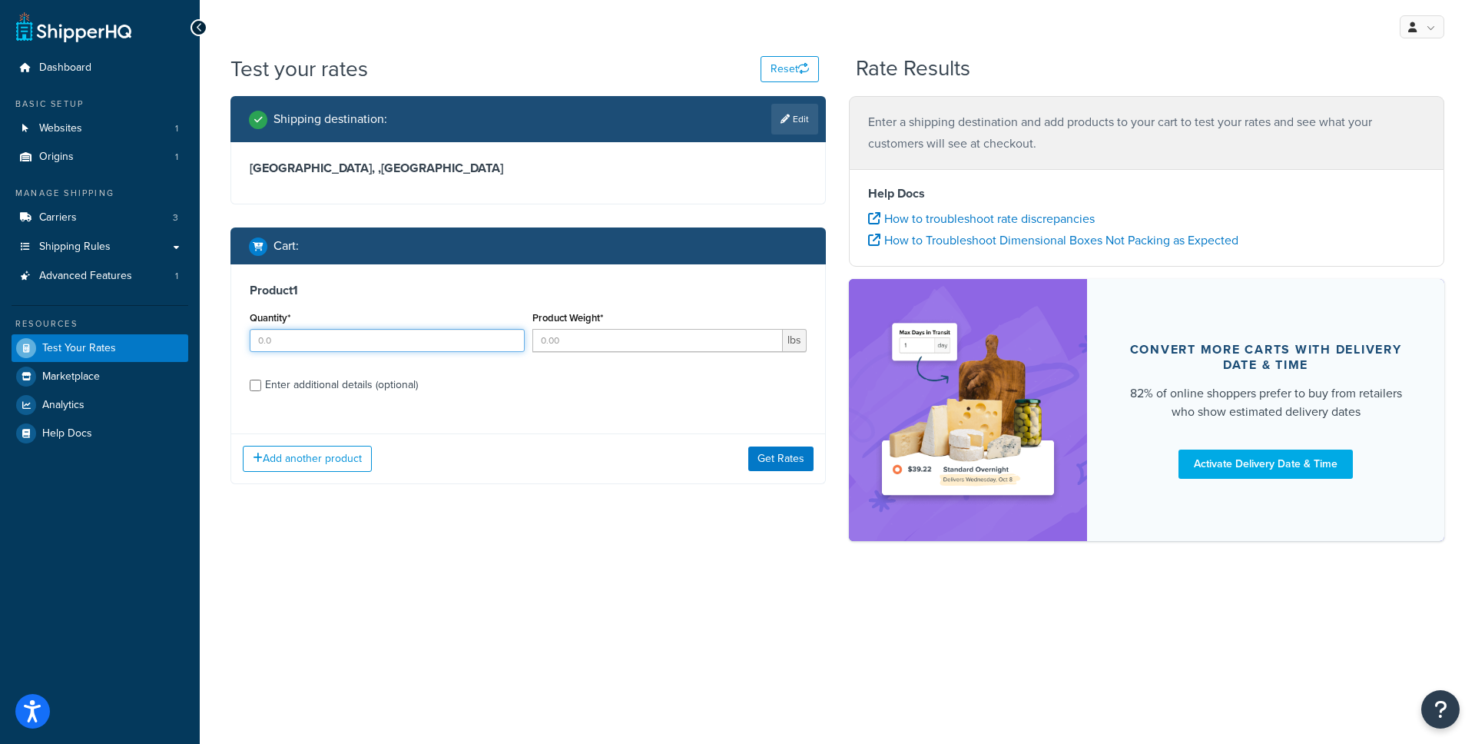
click at [429, 335] on input "Quantity*" at bounding box center [387, 340] width 275 height 23
type input "100"
type input "20"
click at [781, 458] on button "Get Rates" at bounding box center [780, 458] width 65 height 25
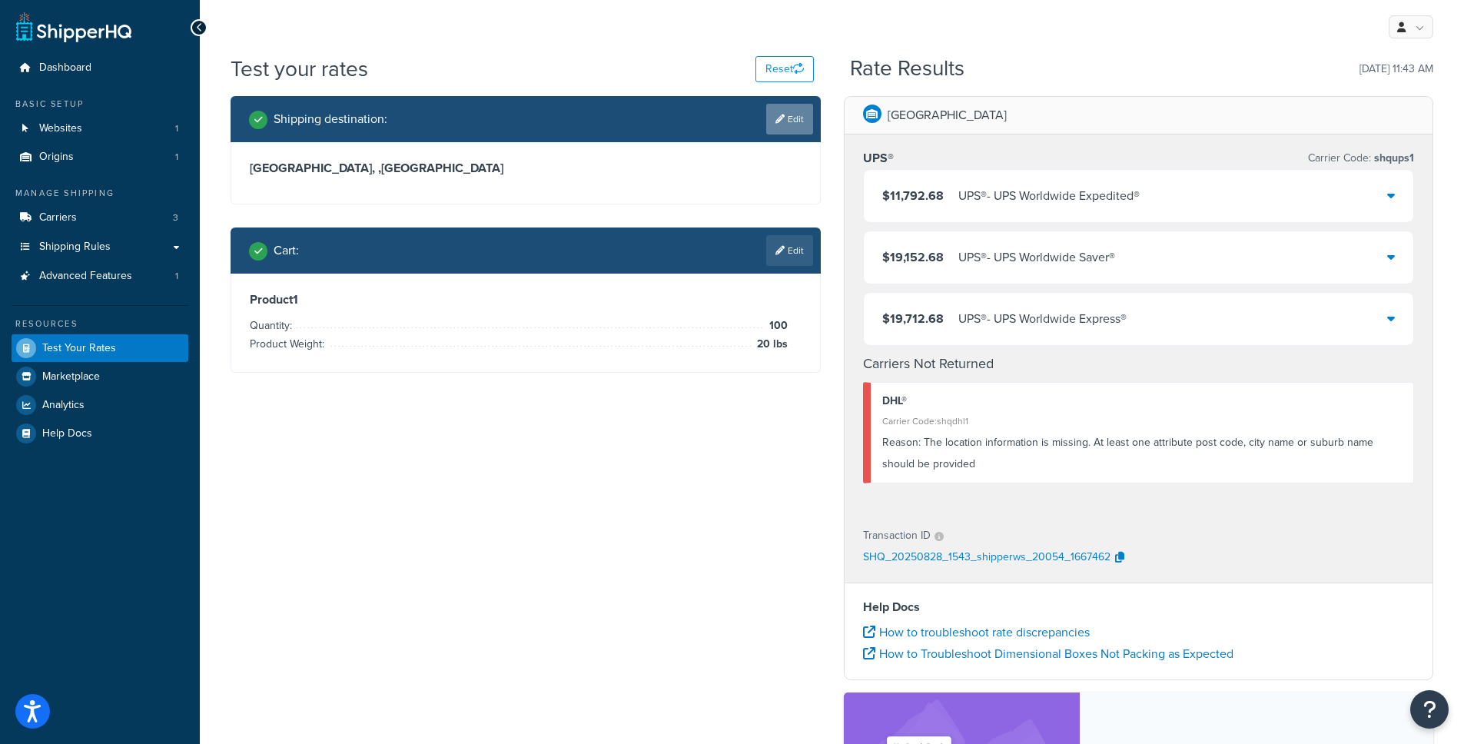
click at [771, 118] on link "Edit" at bounding box center [789, 119] width 47 height 31
select select "AR"
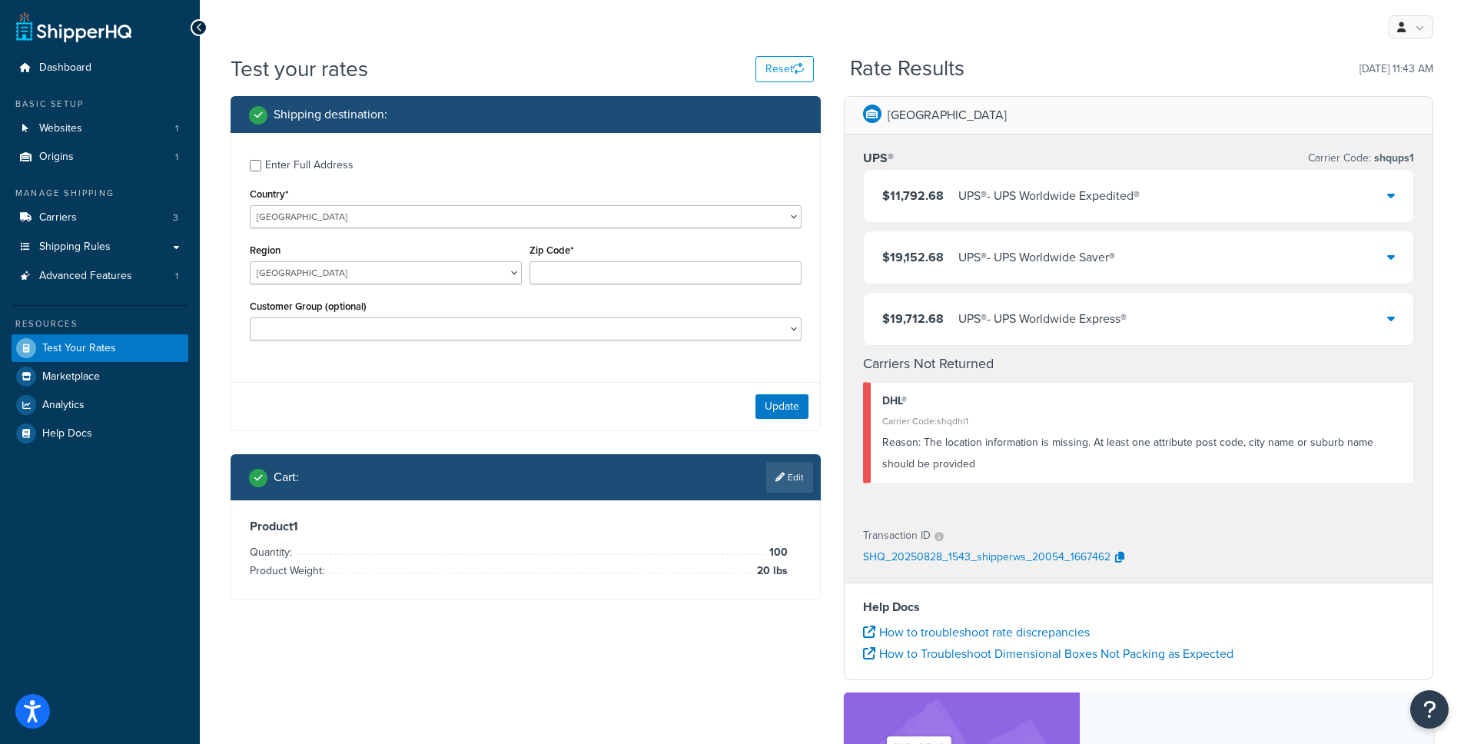
click at [285, 166] on div "Enter Full Address" at bounding box center [309, 165] width 88 height 22
click at [261, 166] on input "Enter Full Address" at bounding box center [256, 166] width 12 height 12
checkbox input "true"
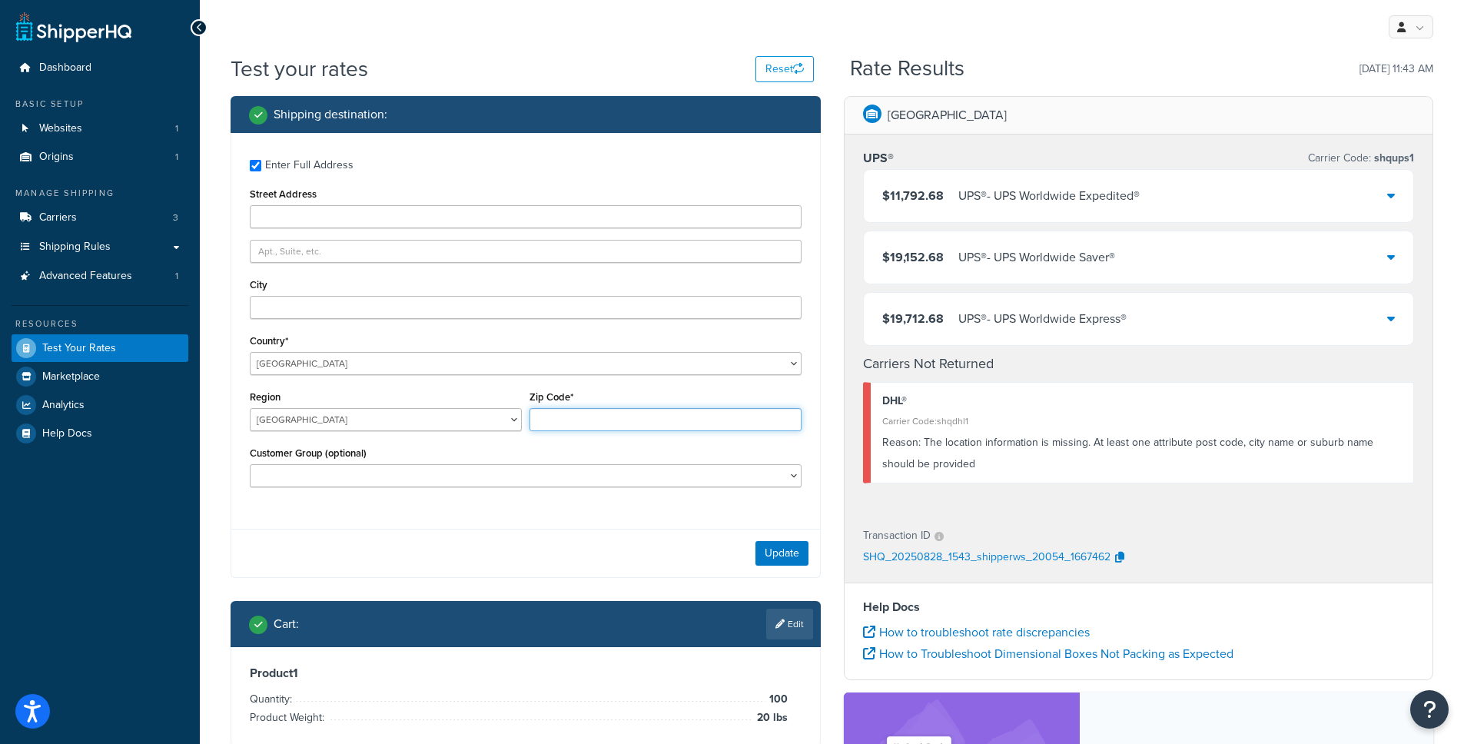
click at [575, 412] on input "Zip Code*" at bounding box center [665, 419] width 272 height 23
type input "1405"
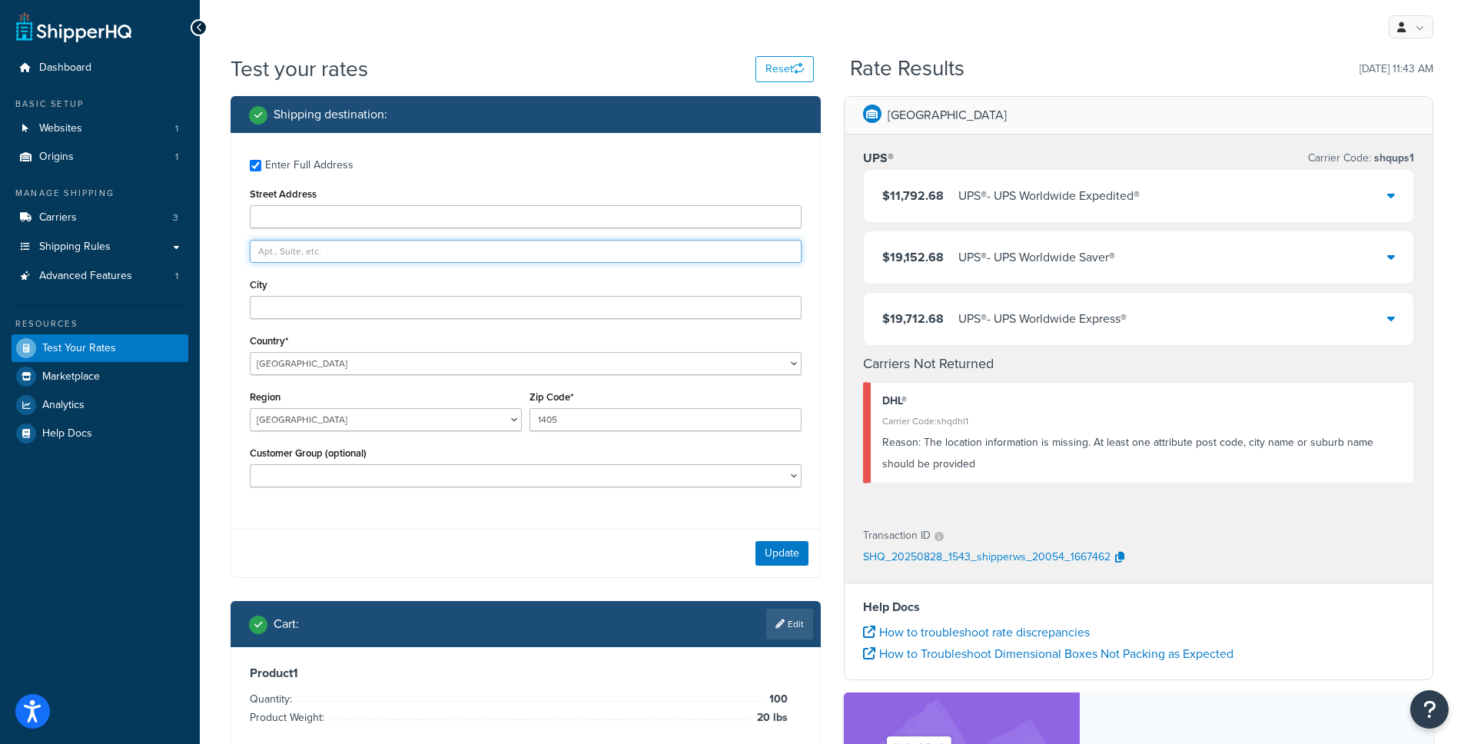
click at [370, 254] on input "text" at bounding box center [526, 251] width 552 height 23
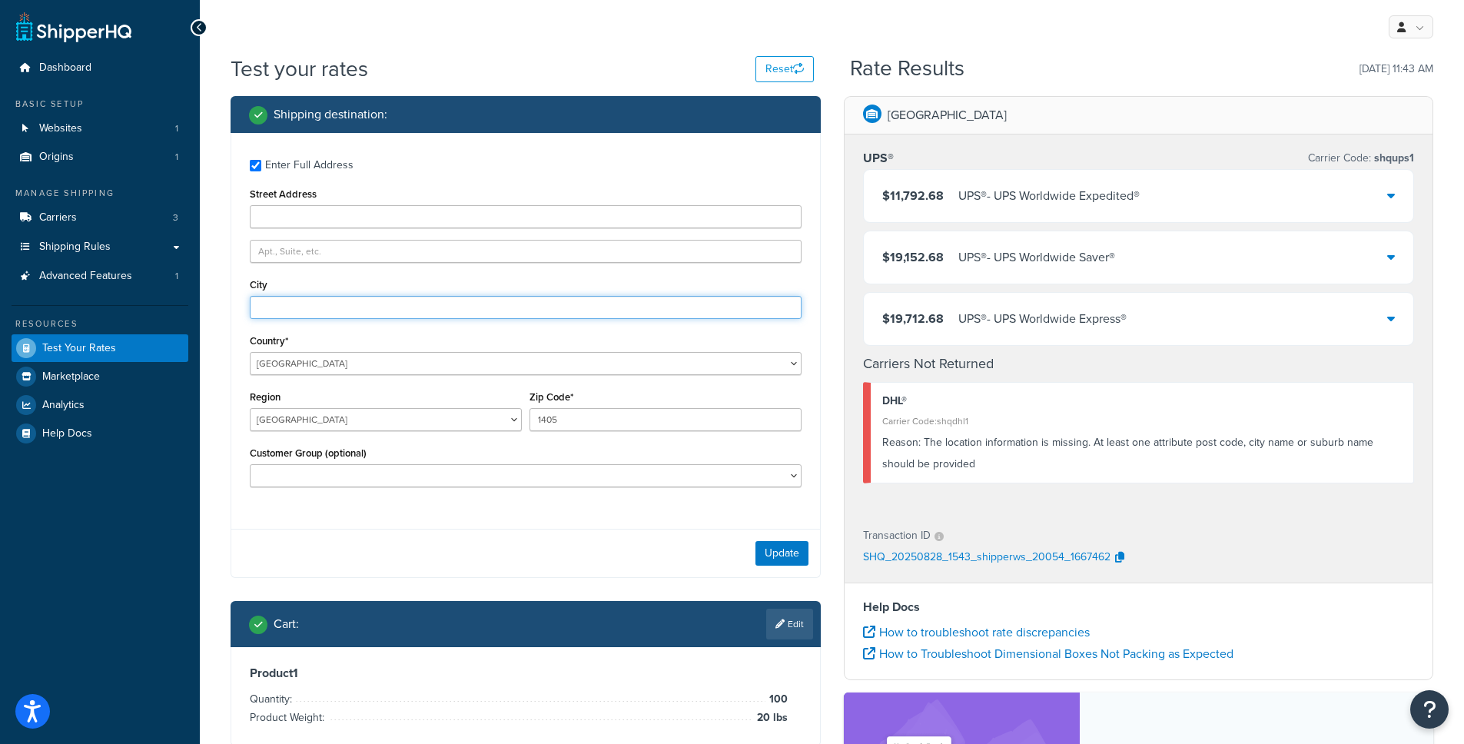
click at [299, 300] on input "City" at bounding box center [526, 307] width 552 height 23
type input "BUENOS AIRES"
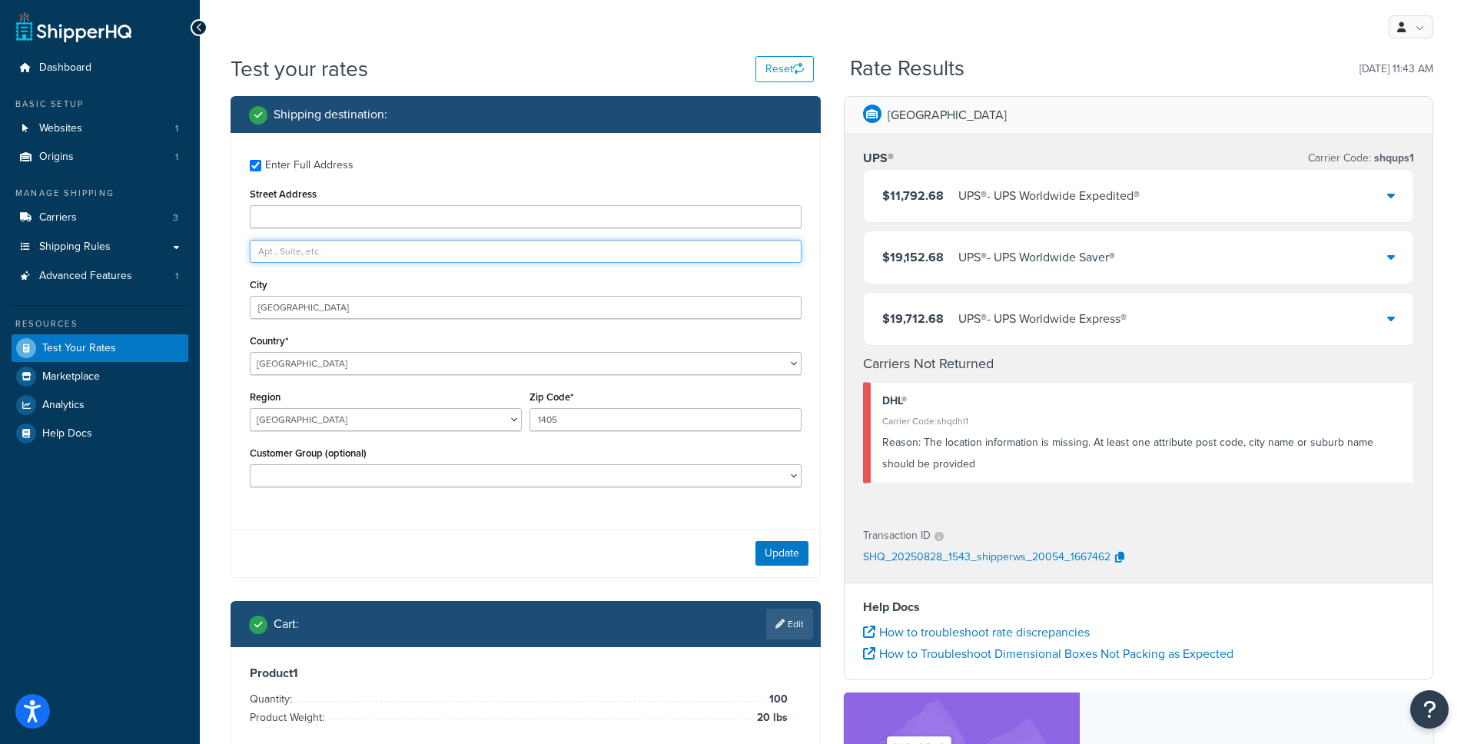
drag, startPoint x: 312, startPoint y: 253, endPoint x: 307, endPoint y: 230, distance: 23.5
click at [312, 251] on input "text" at bounding box center [526, 251] width 552 height 23
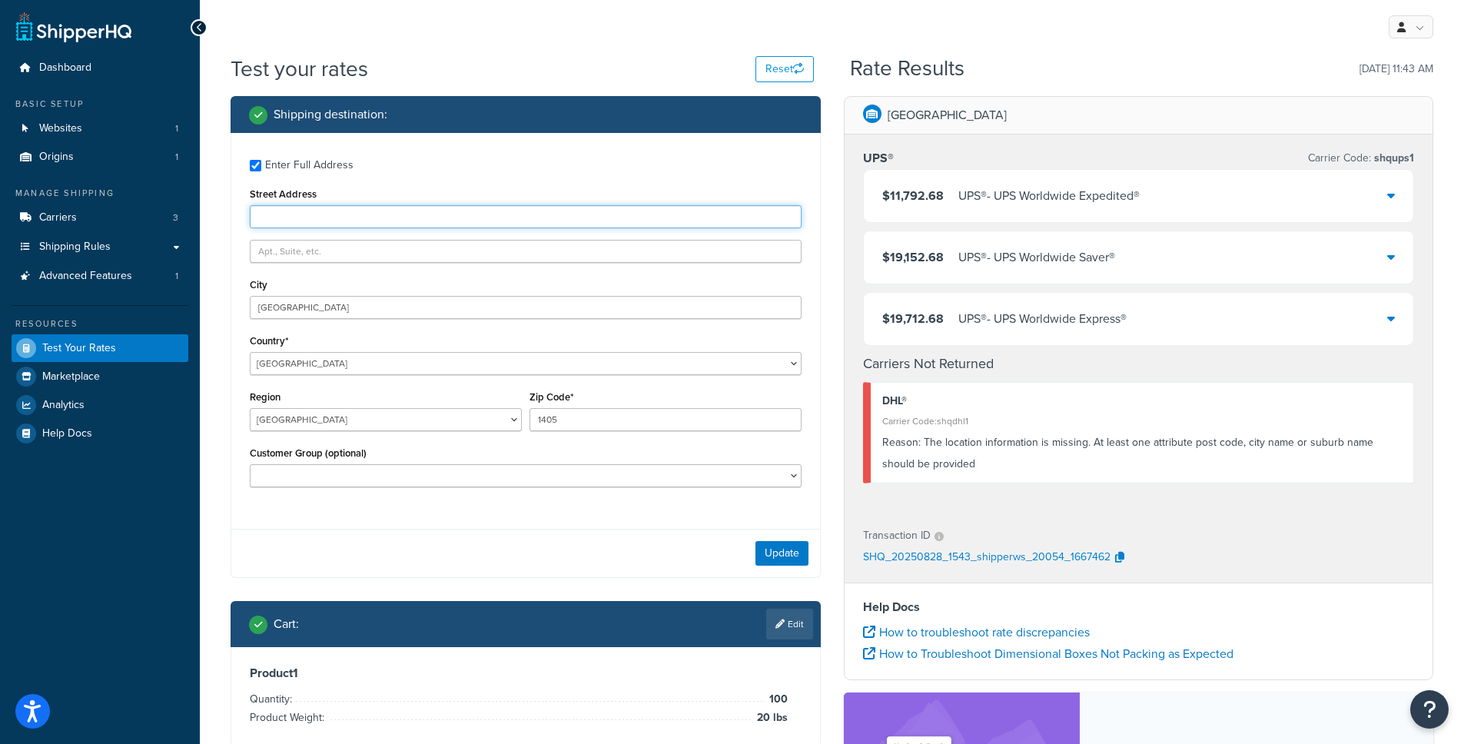
click at [304, 215] on input "Street Address" at bounding box center [526, 216] width 552 height 23
type input "test"
click at [778, 549] on button "Update" at bounding box center [781, 553] width 53 height 25
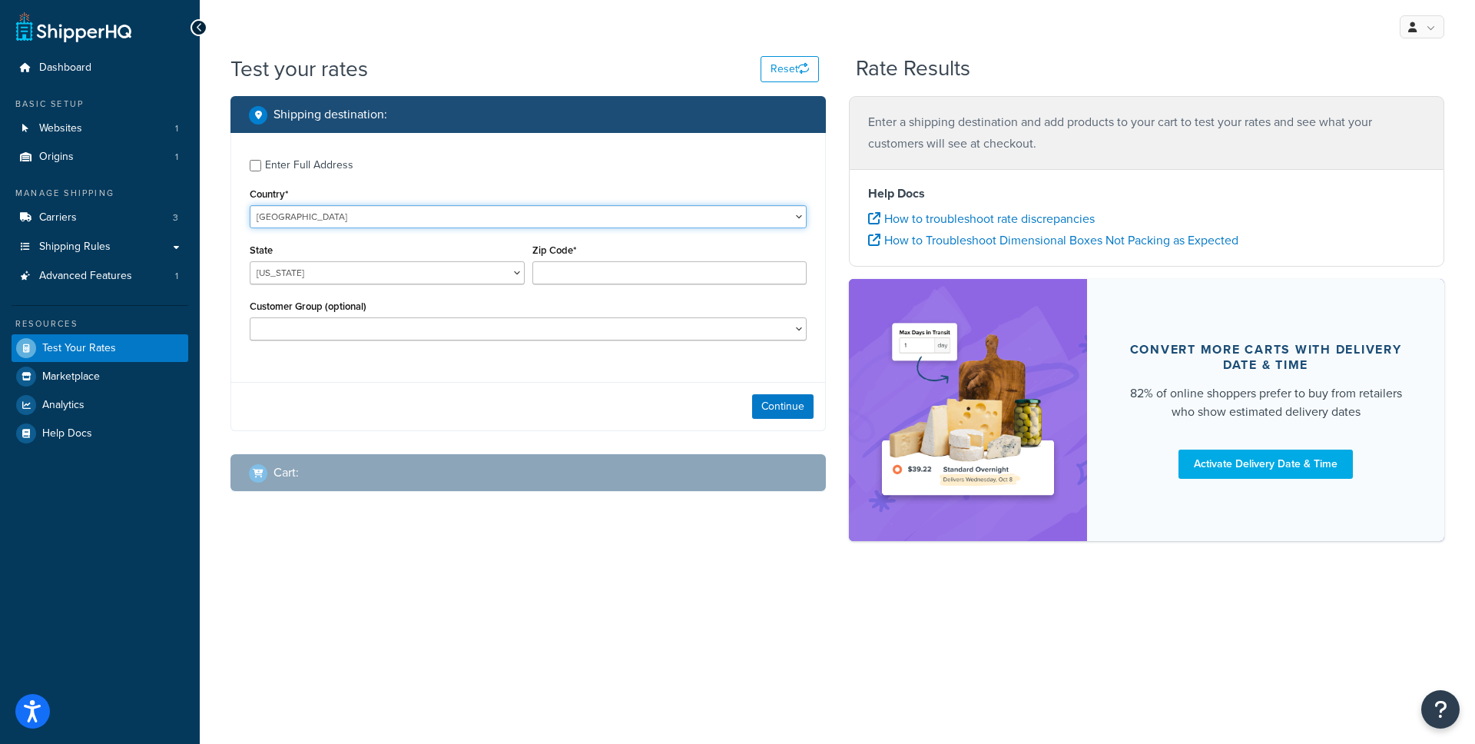
click at [448, 209] on select "United States United Kingdom Afghanistan Åland Islands Albania Algeria American…" at bounding box center [528, 216] width 557 height 23
click at [250, 205] on select "United States United Kingdom Afghanistan Åland Islands Albania Algeria American…" at bounding box center [528, 216] width 557 height 23
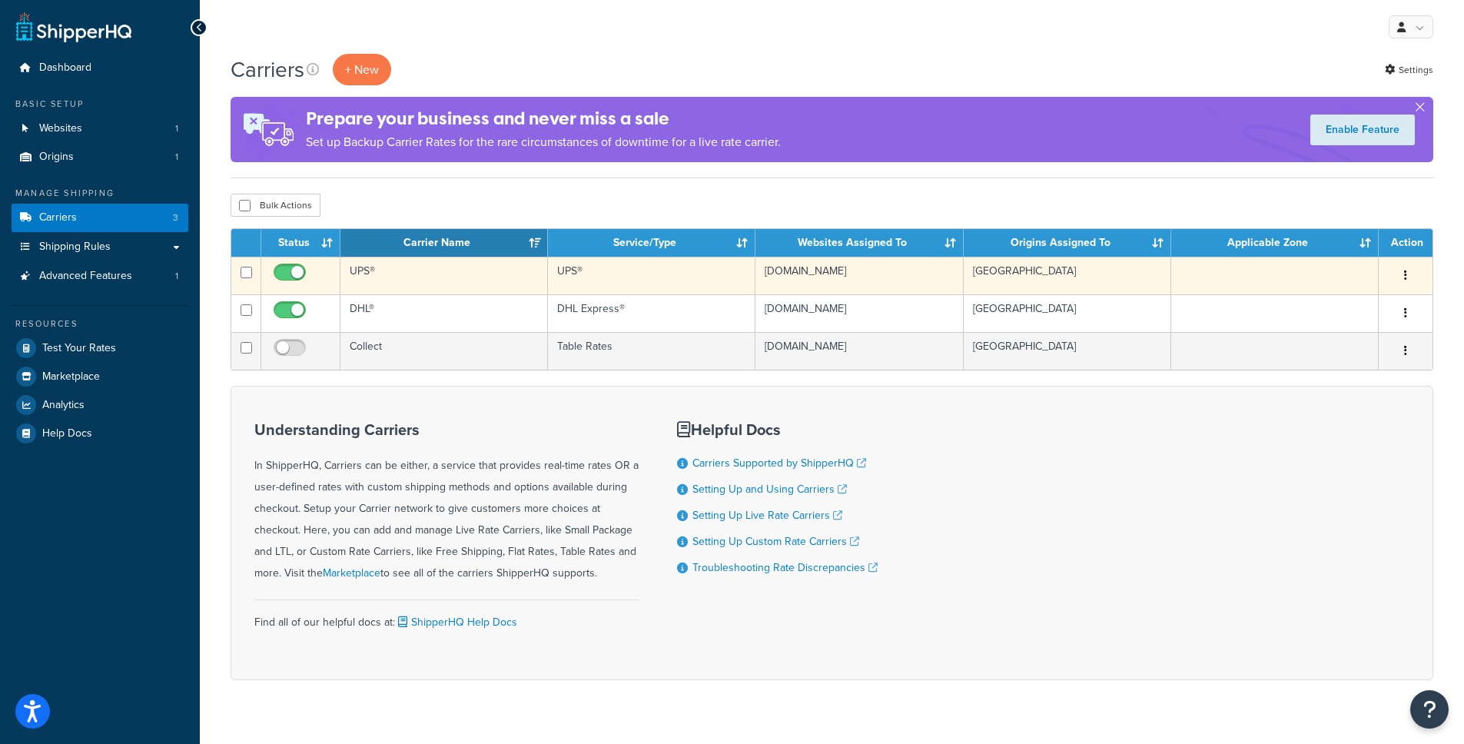
click at [1401, 272] on button "button" at bounding box center [1406, 276] width 22 height 25
click at [1351, 318] on link "Edit" at bounding box center [1342, 307] width 121 height 32
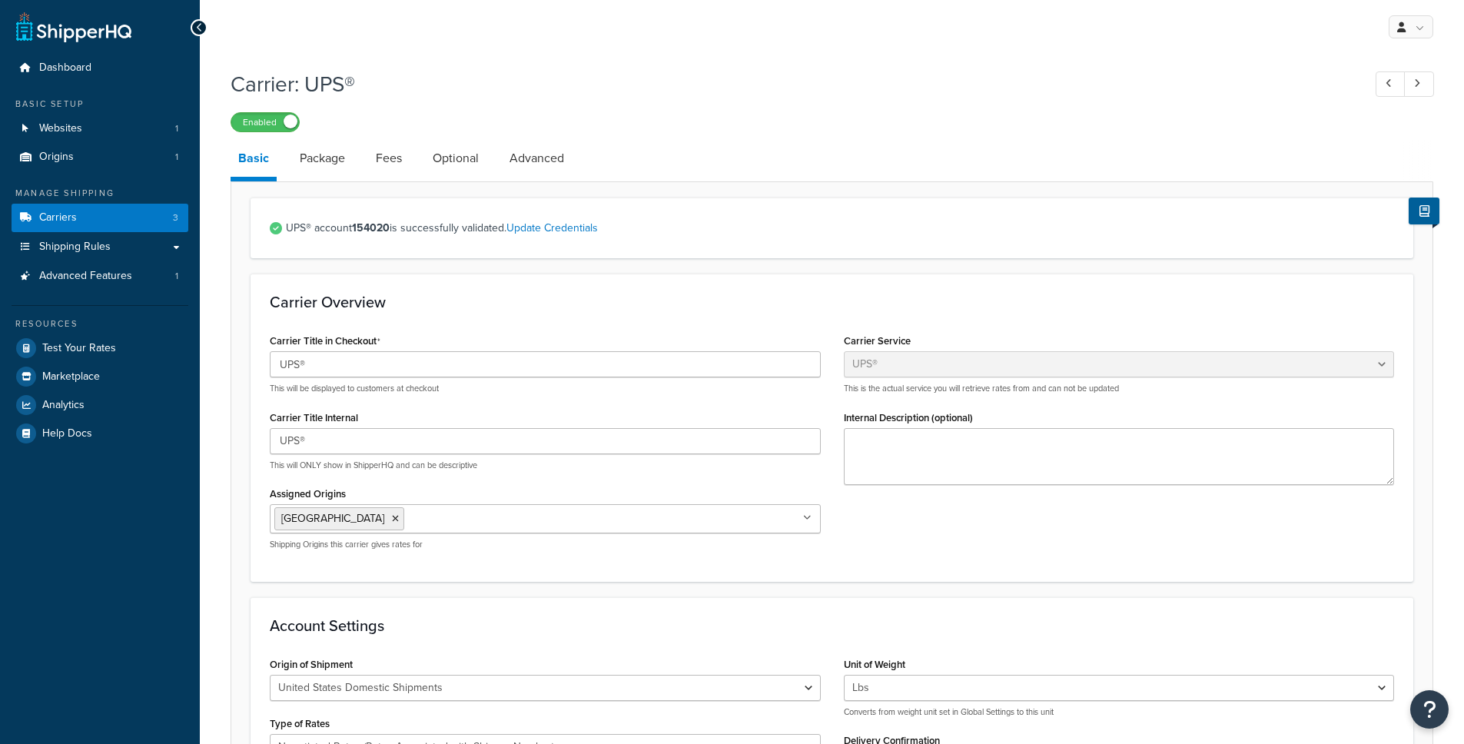
select select "ups"
click at [344, 167] on link "Package" at bounding box center [322, 158] width 61 height 37
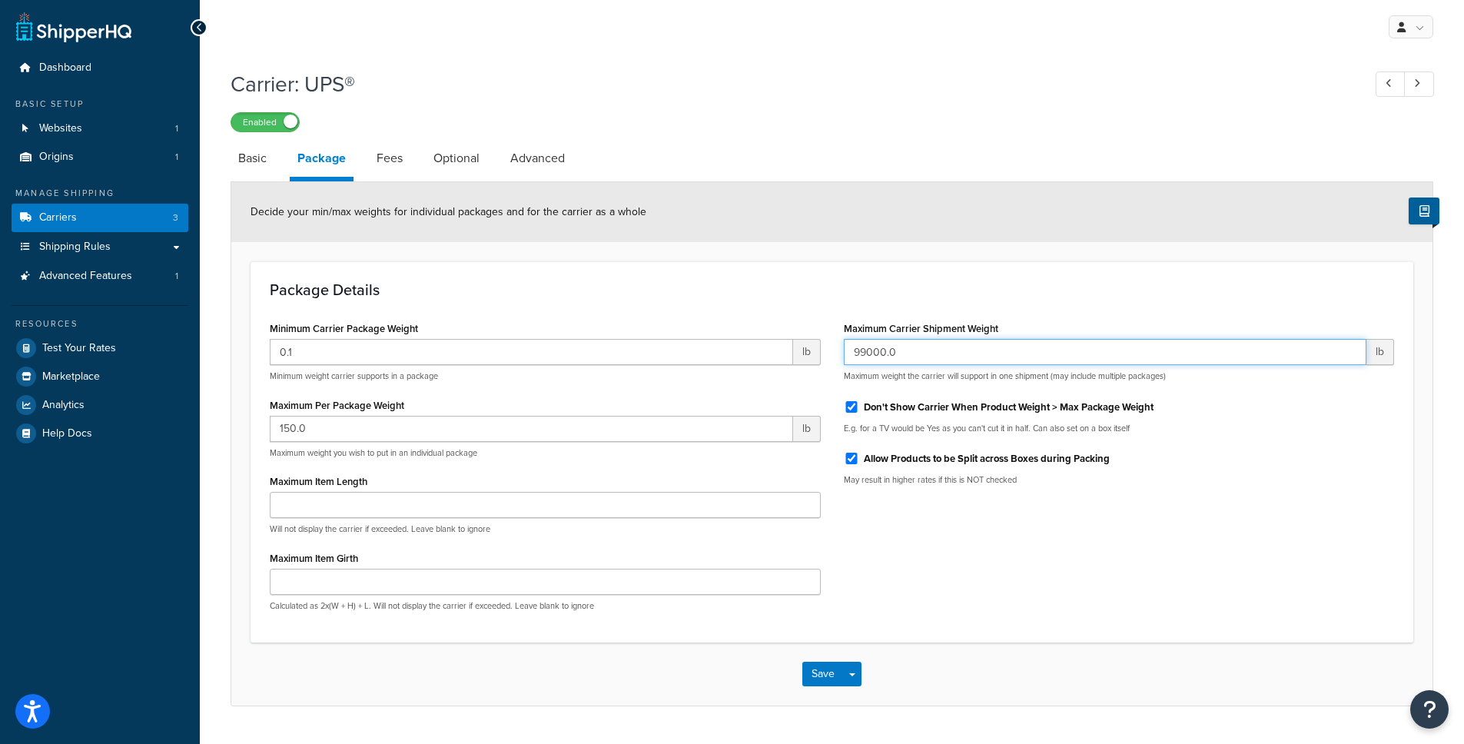
click at [925, 353] on input "99000.0" at bounding box center [1105, 352] width 523 height 26
click at [924, 353] on input "99000.0" at bounding box center [1105, 352] width 523 height 26
